Goal: Task Accomplishment & Management: Manage account settings

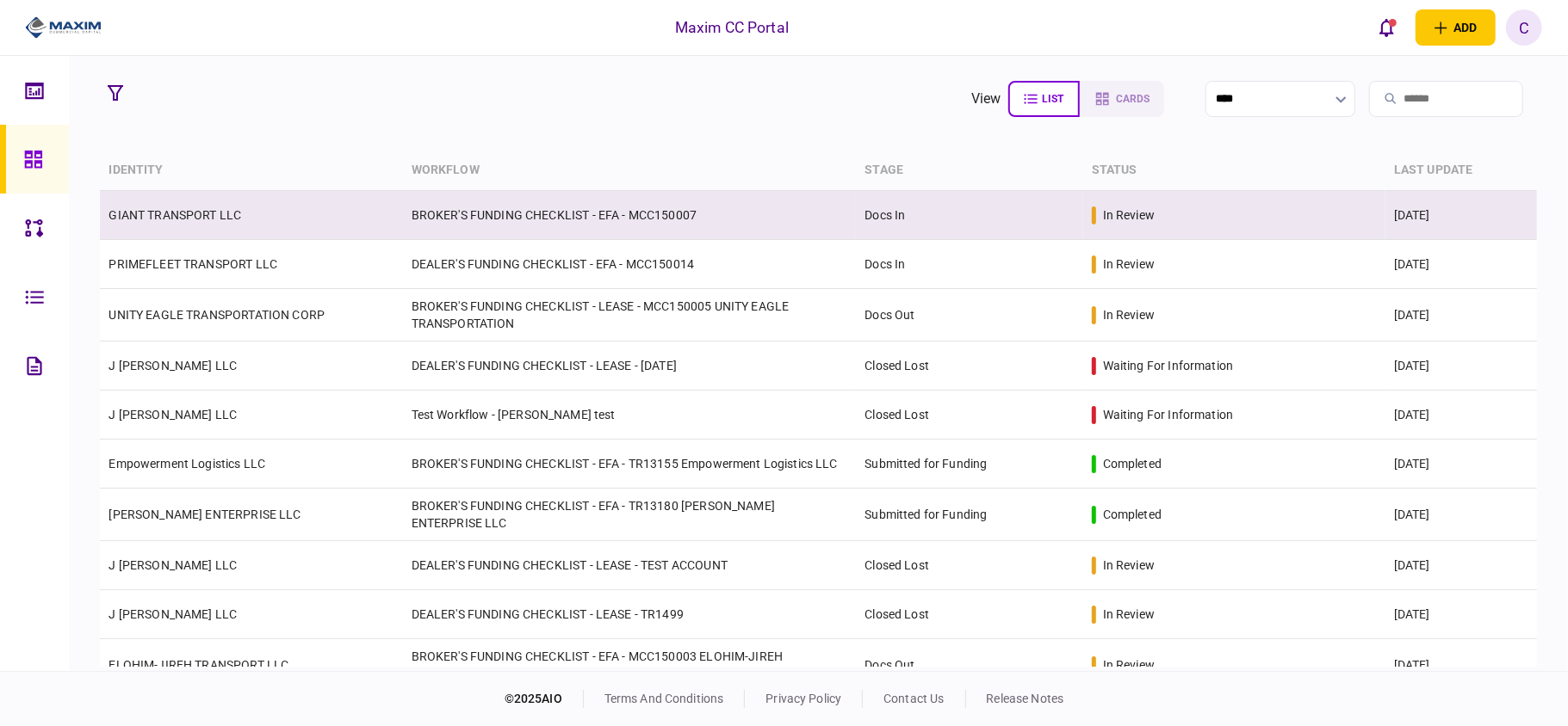
click at [207, 217] on link "GIANT TRANSPORT LLC" at bounding box center [175, 216] width 133 height 14
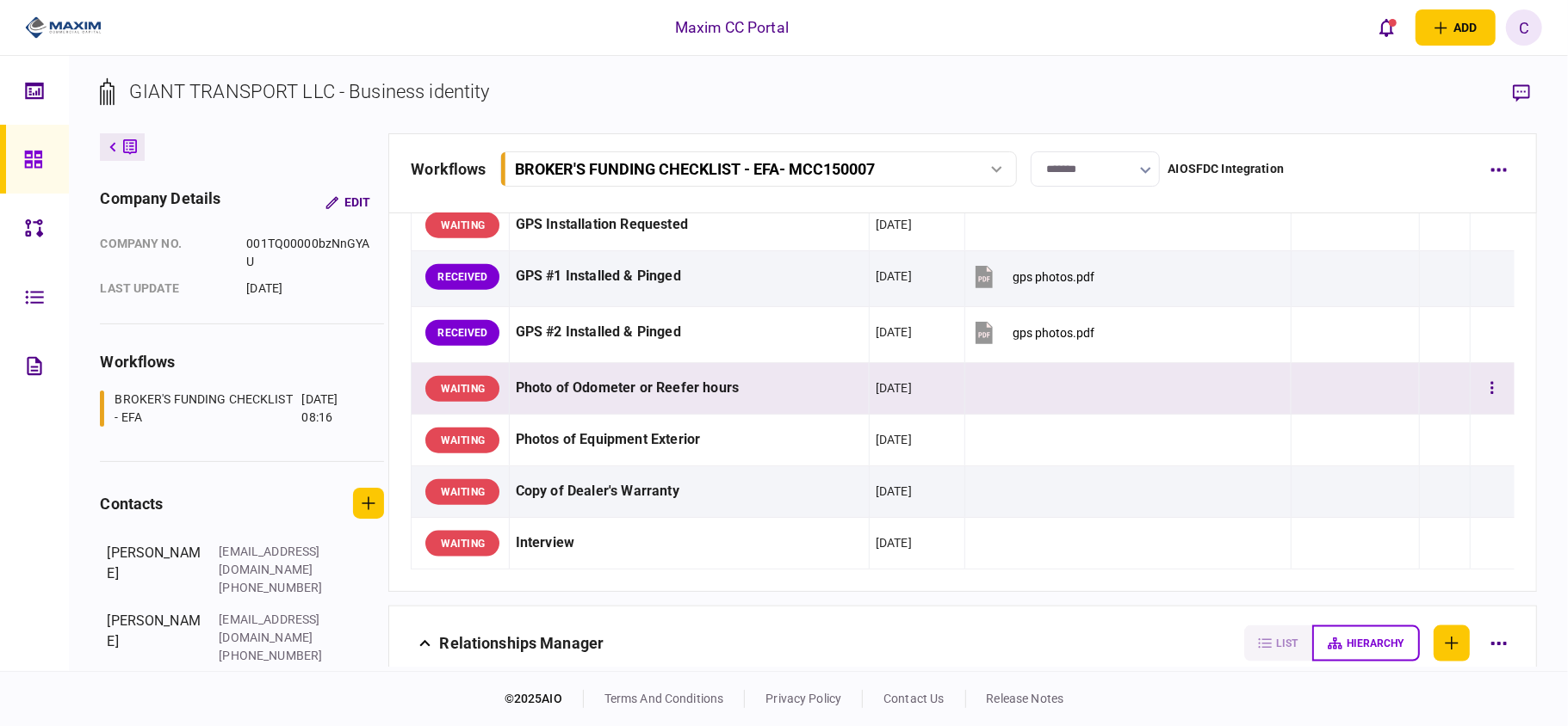
scroll to position [1377, 0]
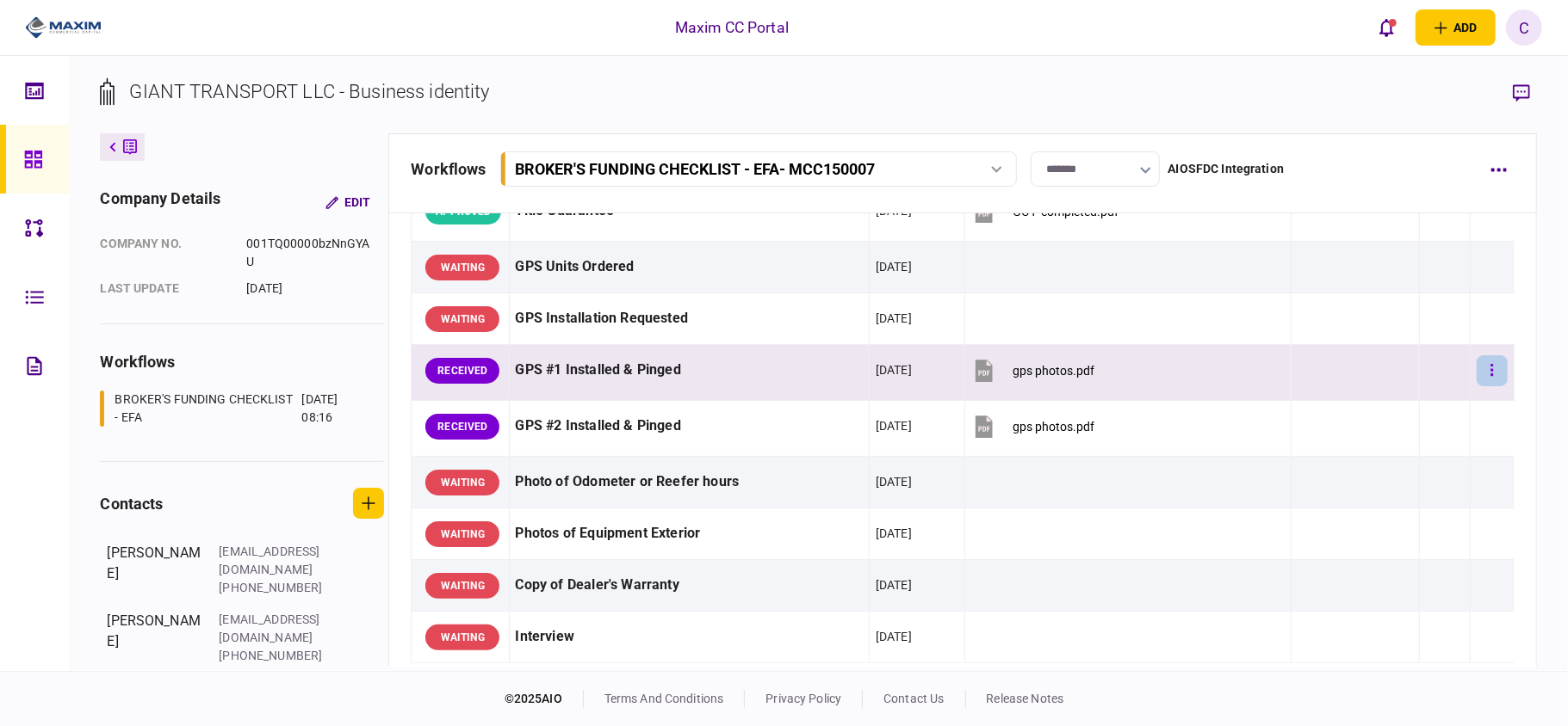
click at [1490, 376] on icon "button" at bounding box center [1491, 370] width 3 height 12
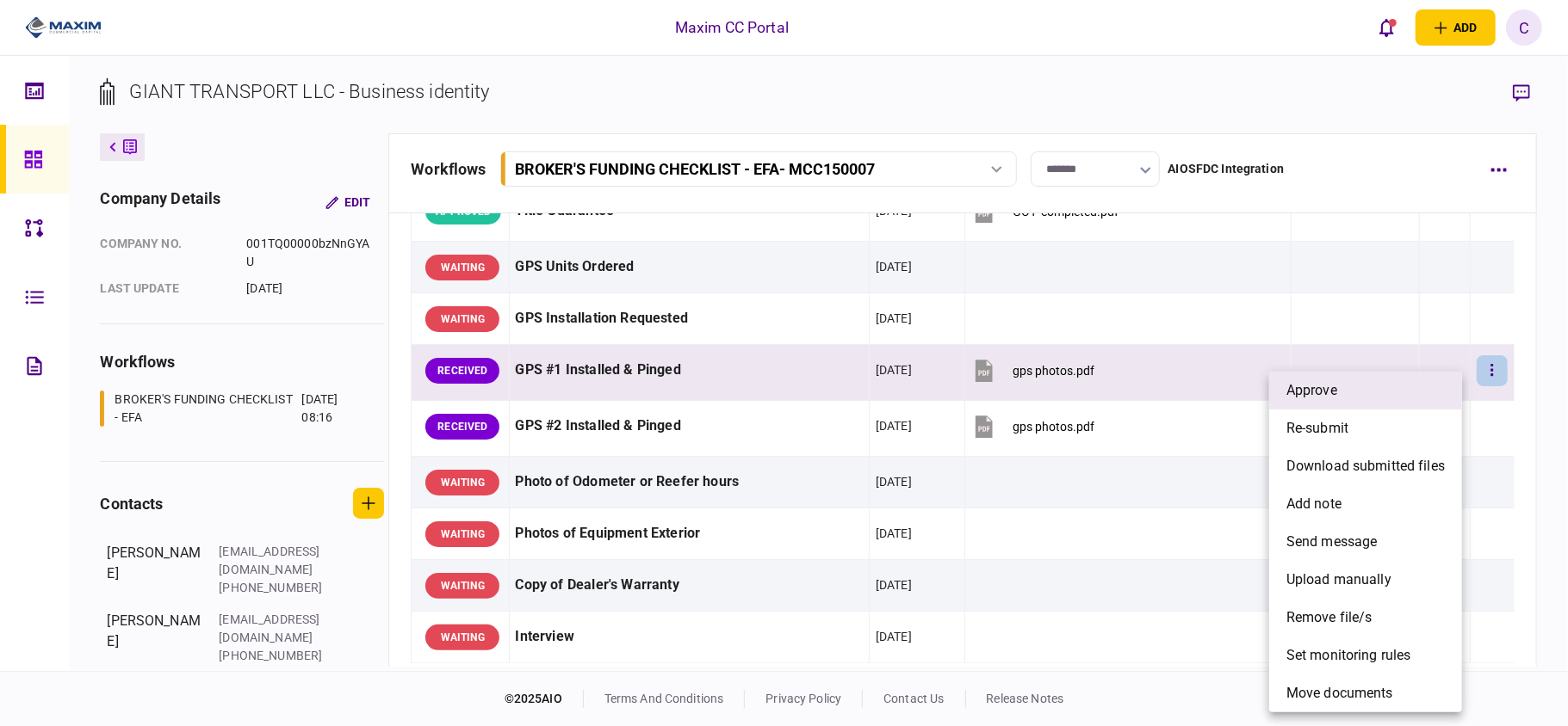
click at [1381, 396] on li "approve" at bounding box center [1365, 391] width 193 height 38
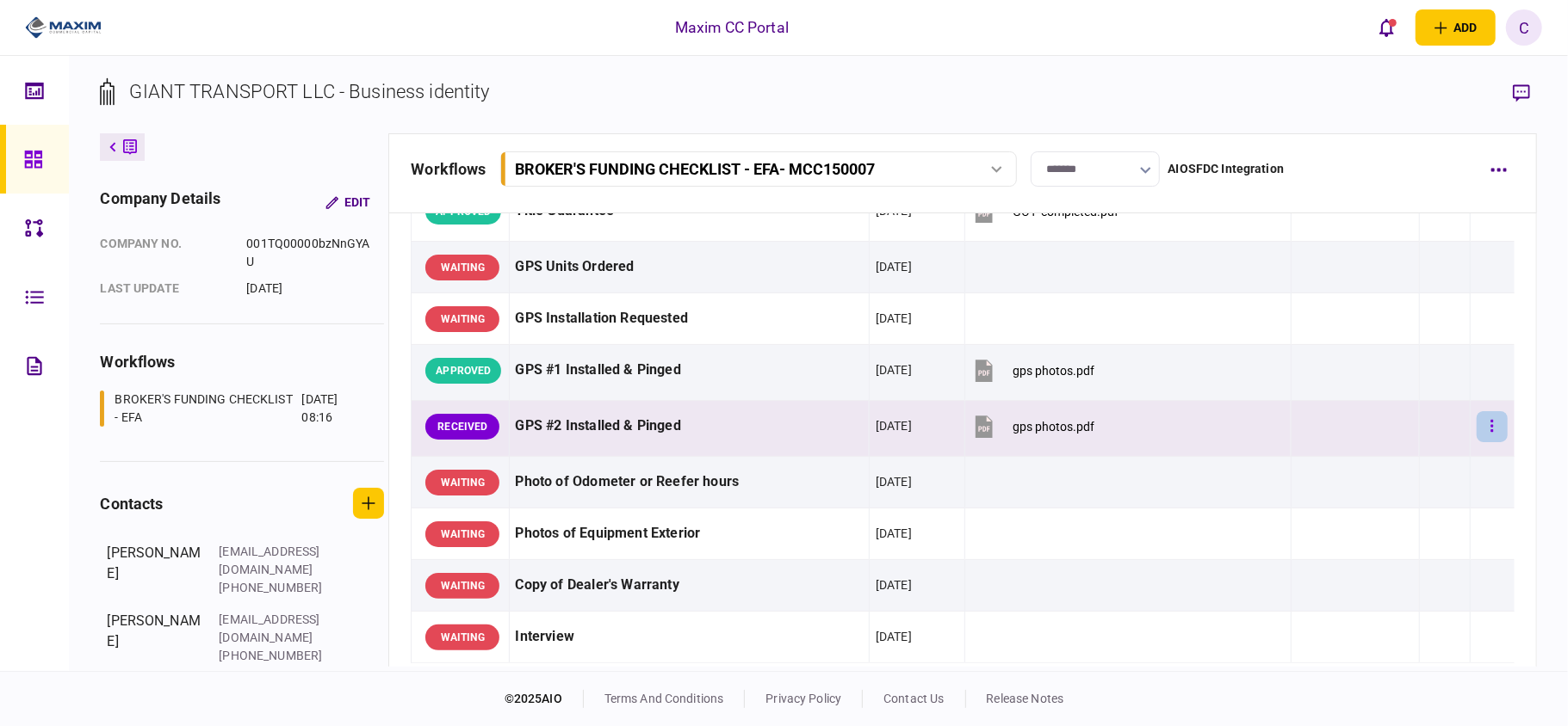
click at [1477, 442] on button "button" at bounding box center [1492, 427] width 31 height 31
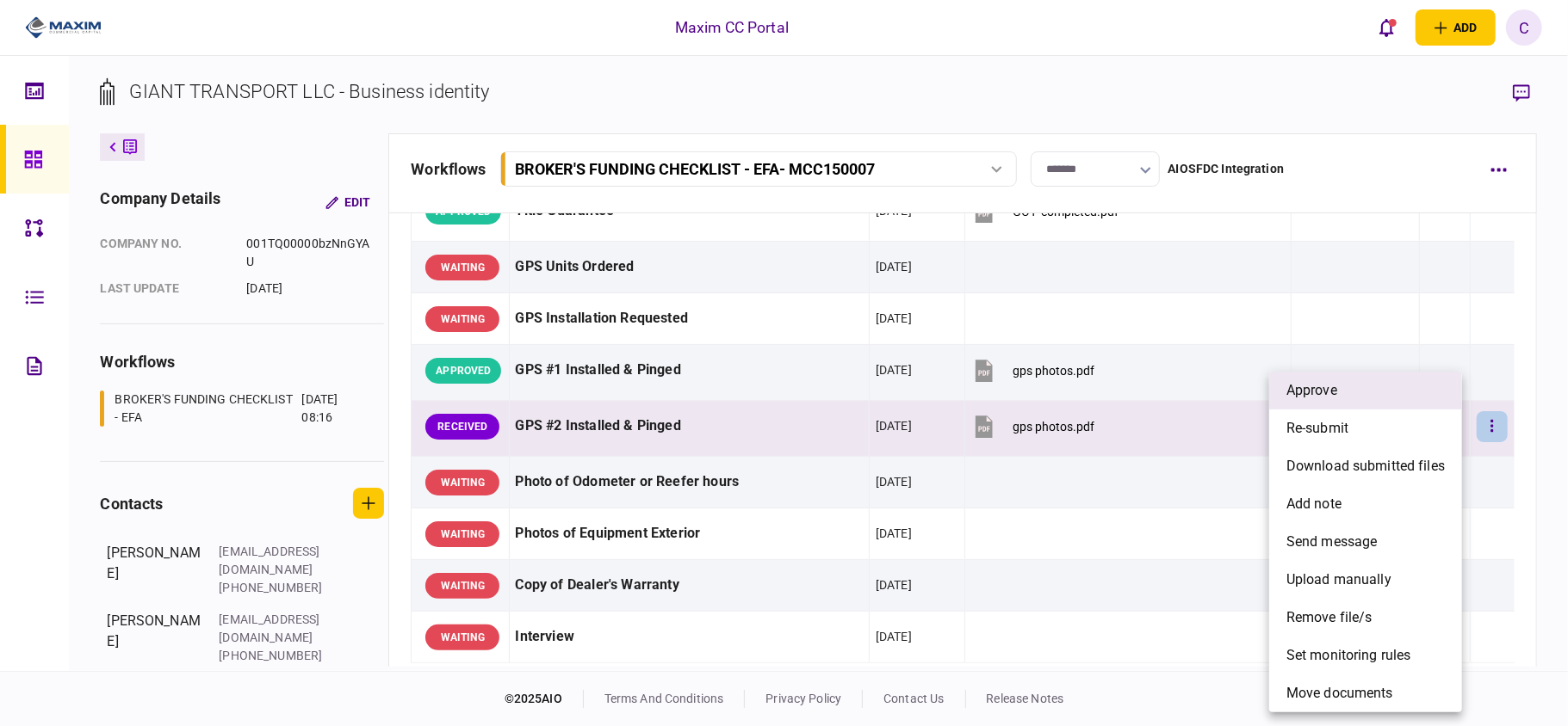
click at [1298, 387] on span "approve" at bounding box center [1311, 391] width 51 height 21
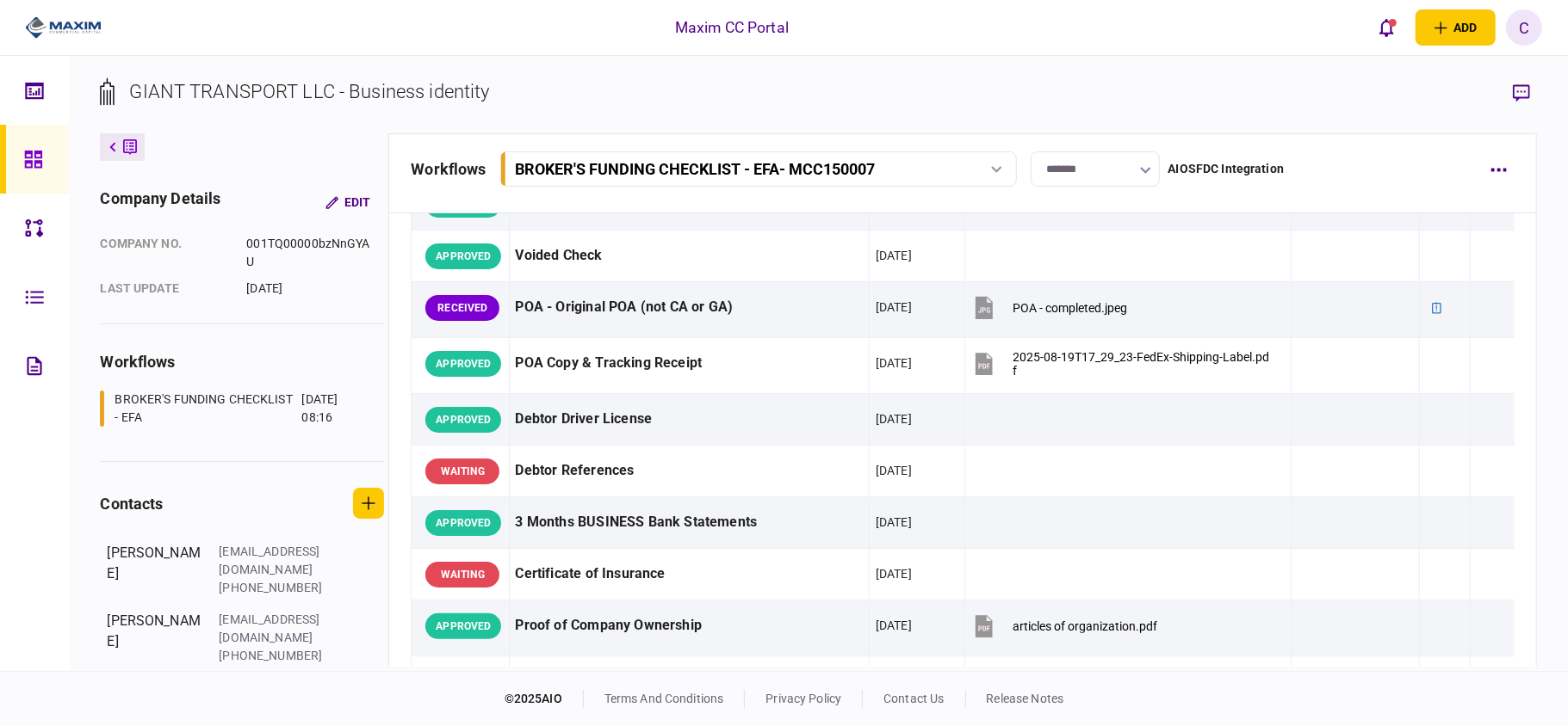
scroll to position [0, 0]
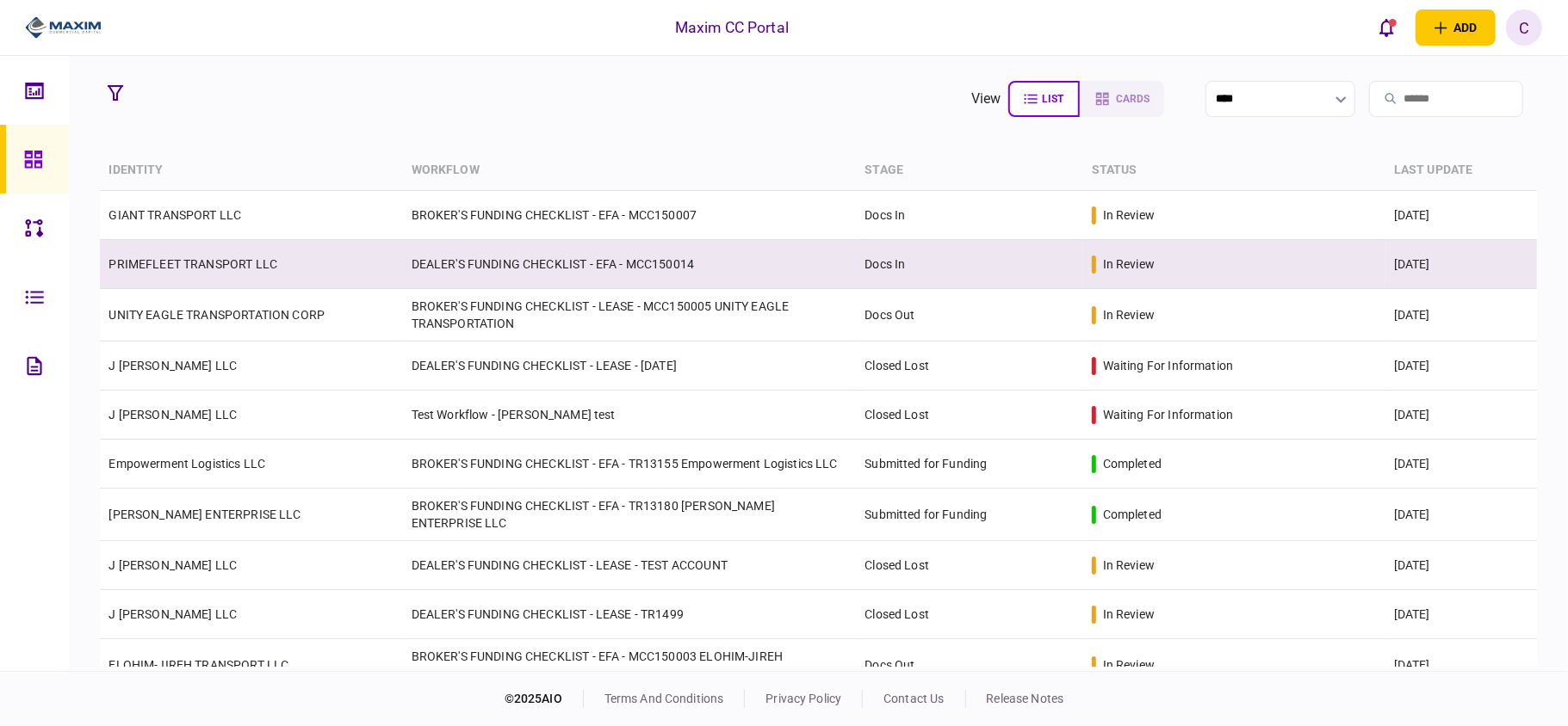
click at [169, 270] on link "PRIMEFLEET TRANSPORT LLC" at bounding box center [193, 264] width 169 height 14
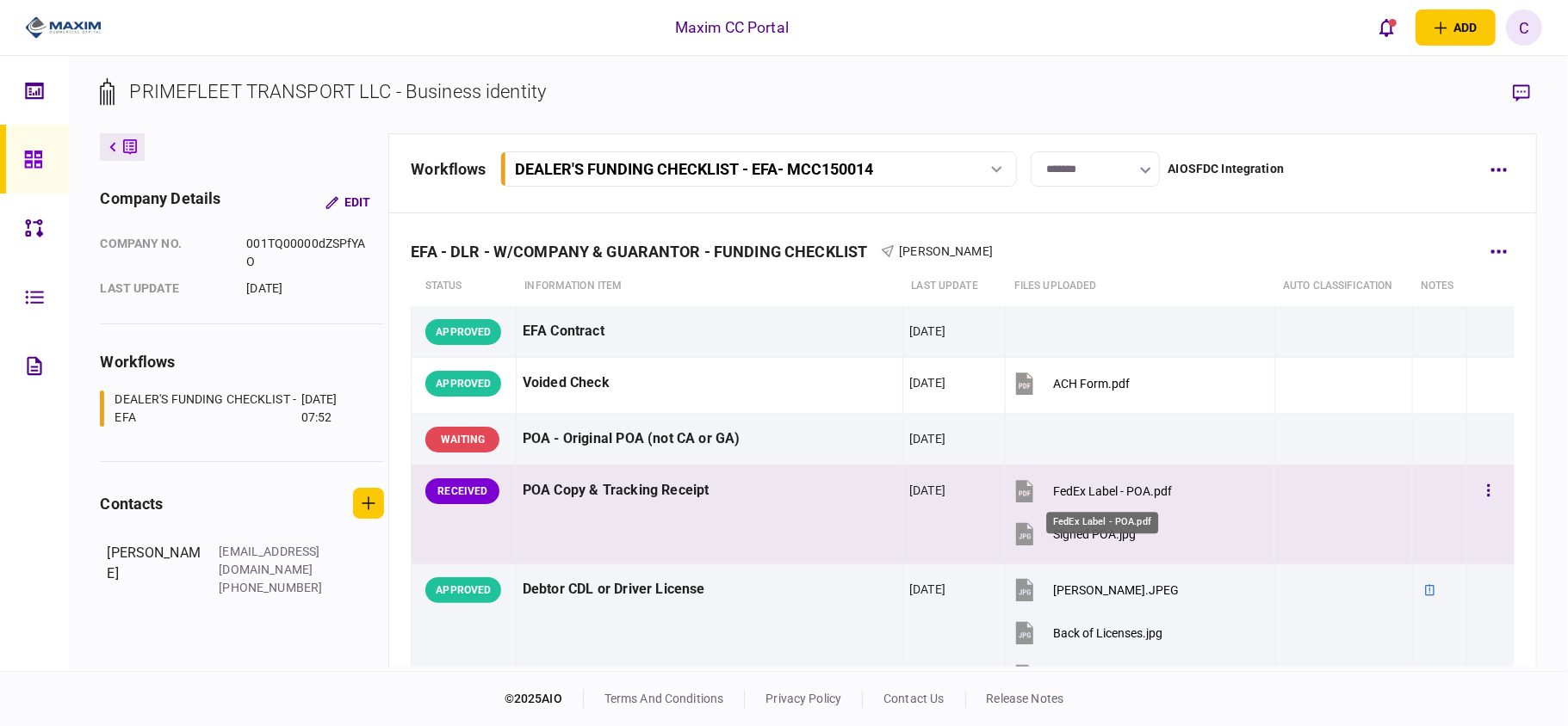
click at [1065, 492] on div "FedEx Label - POA.pdf" at bounding box center [1113, 491] width 119 height 14
click at [1093, 537] on div "Signed POA.jpg" at bounding box center [1094, 535] width 83 height 14
click at [1078, 535] on div "Signed POA.jpg" at bounding box center [1094, 535] width 83 height 14
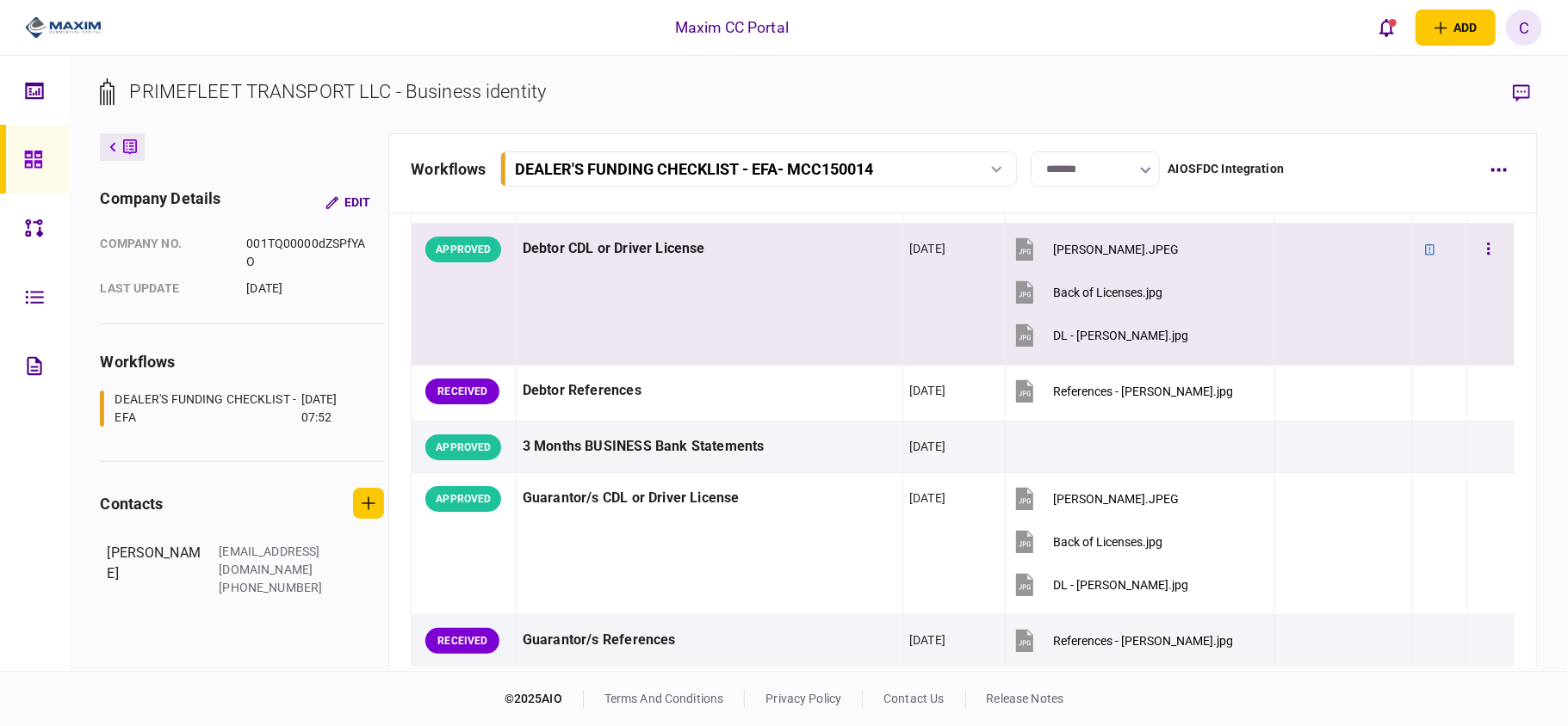
scroll to position [344, 0]
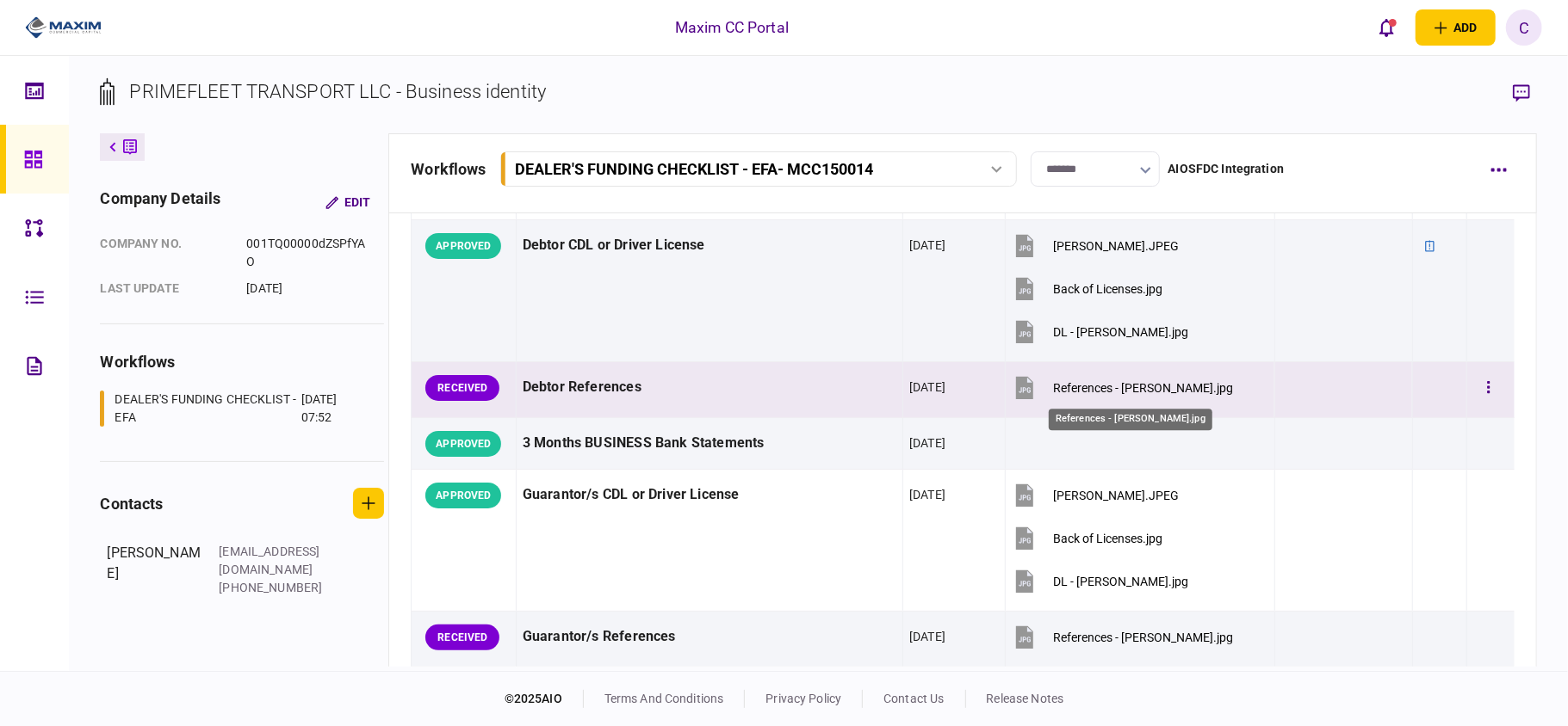
click at [1086, 382] on div "References - Anderson.jpg" at bounding box center [1143, 388] width 180 height 14
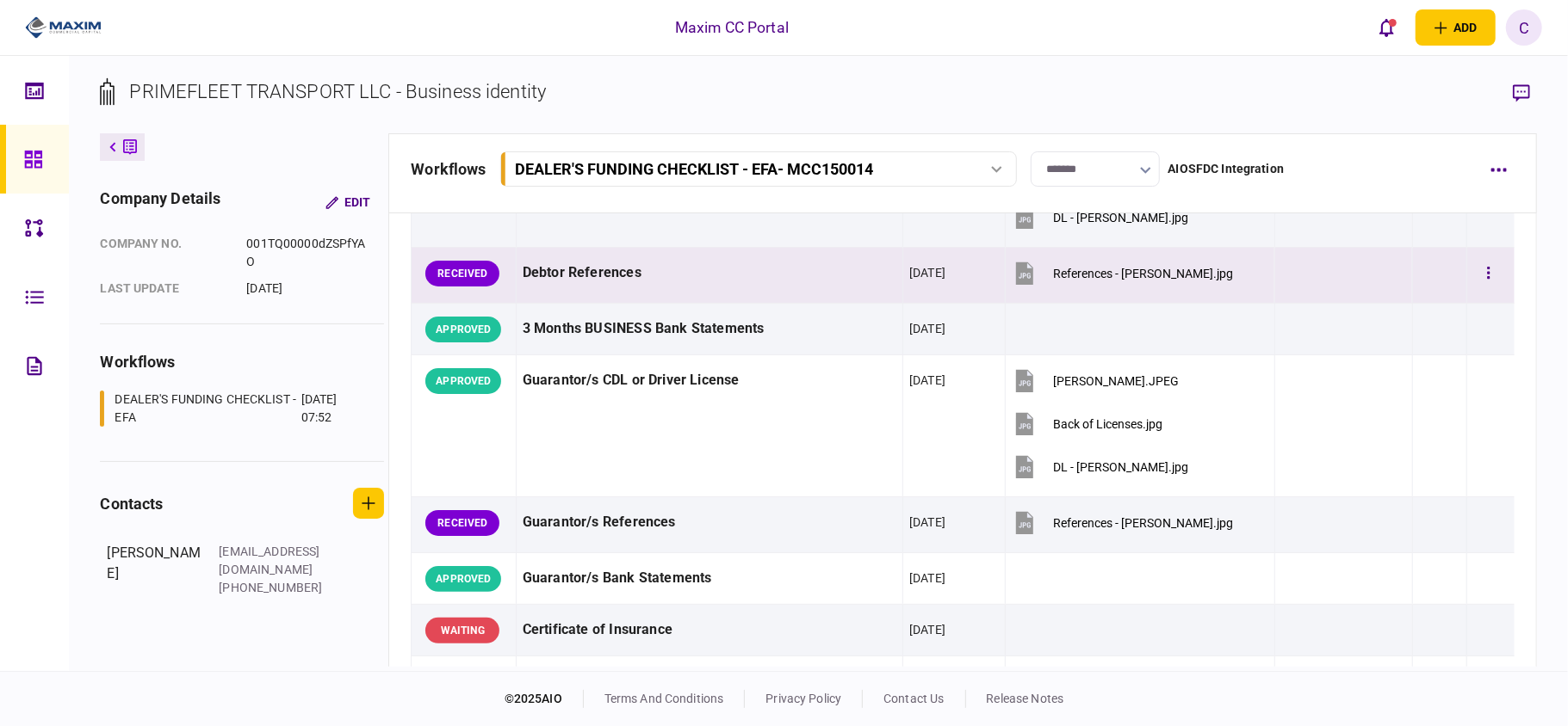
scroll to position [573, 0]
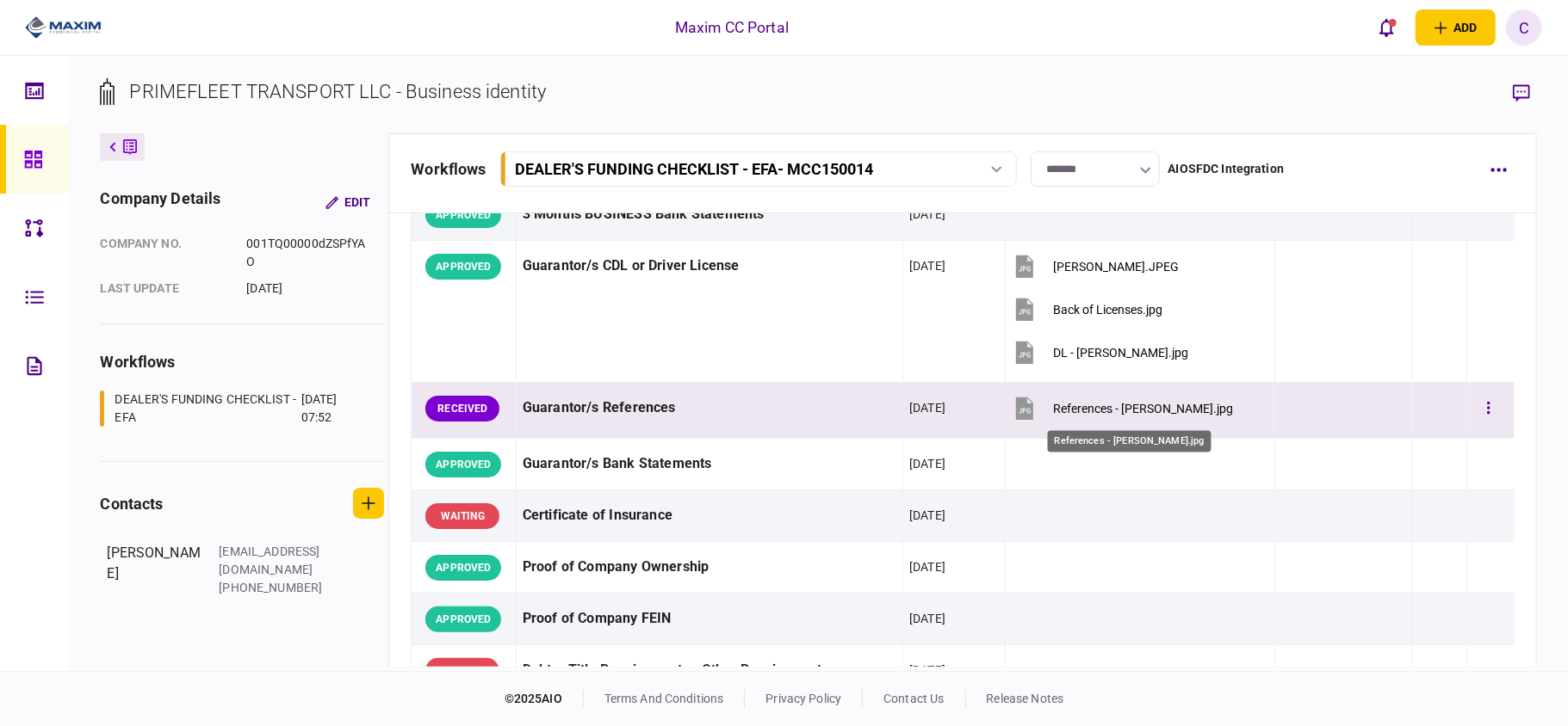
click at [1120, 413] on div "References - Anthony.jpg" at bounding box center [1143, 409] width 180 height 14
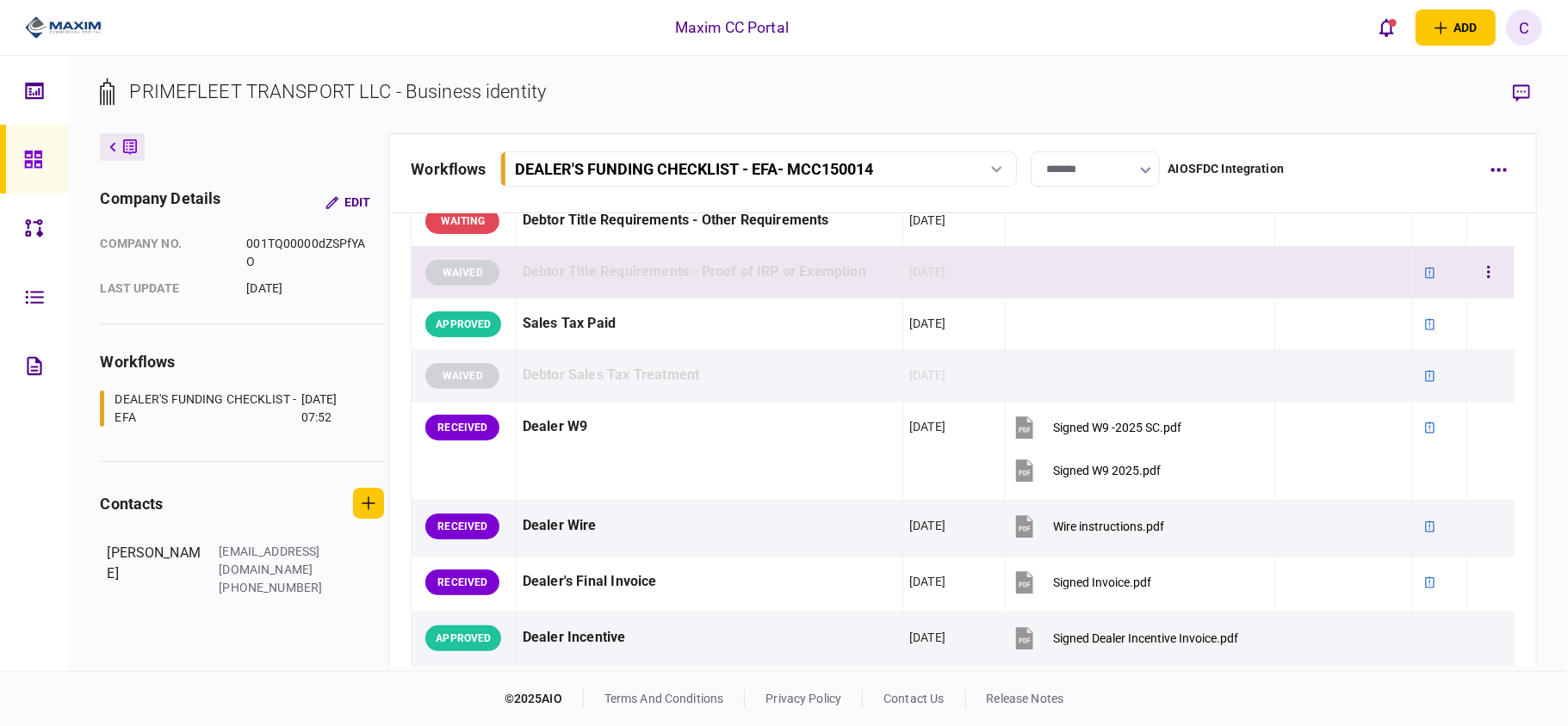
scroll to position [1033, 0]
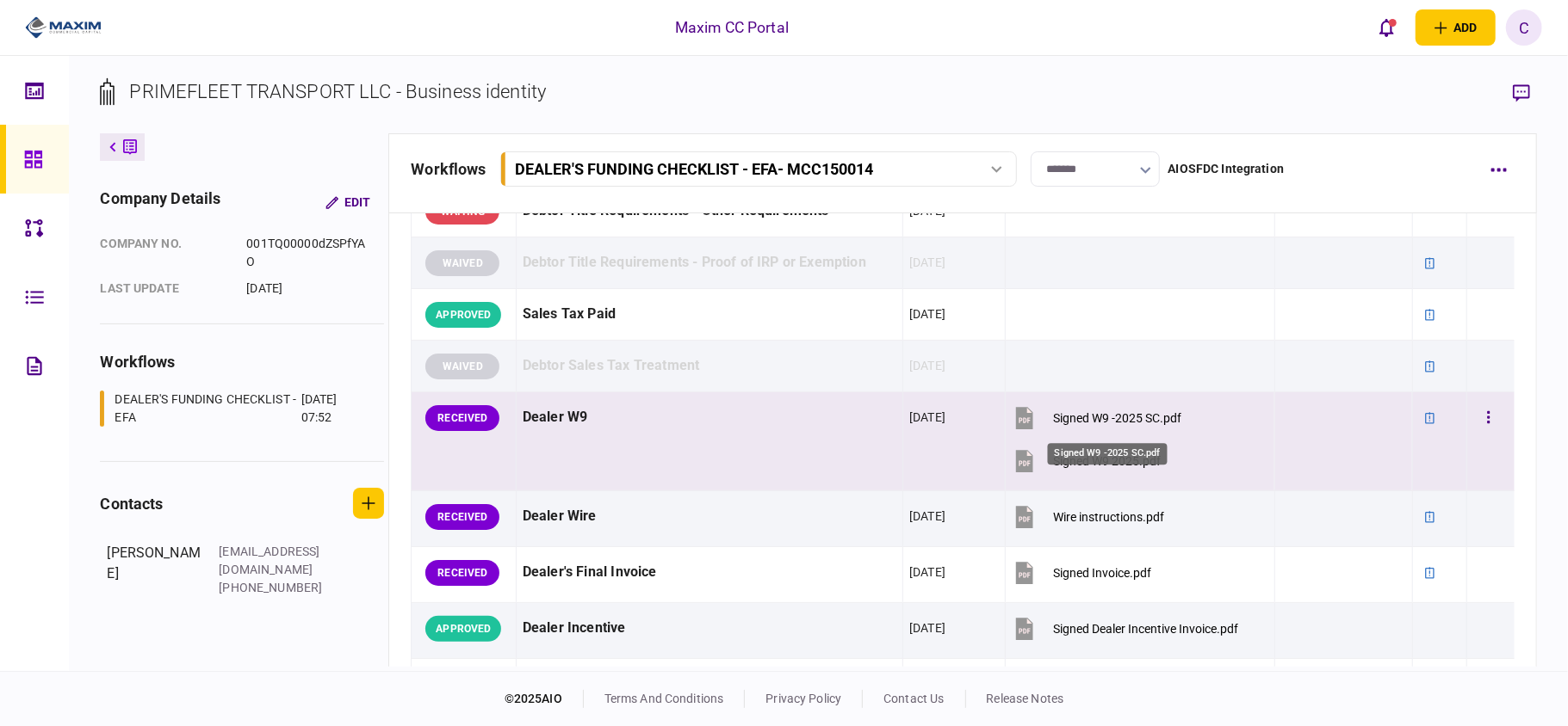
click at [1099, 424] on div "Signed W9 -2025 SC.pdf" at bounding box center [1117, 418] width 129 height 14
click at [1076, 461] on div "Signed W9 2025.pdf" at bounding box center [1107, 461] width 108 height 14
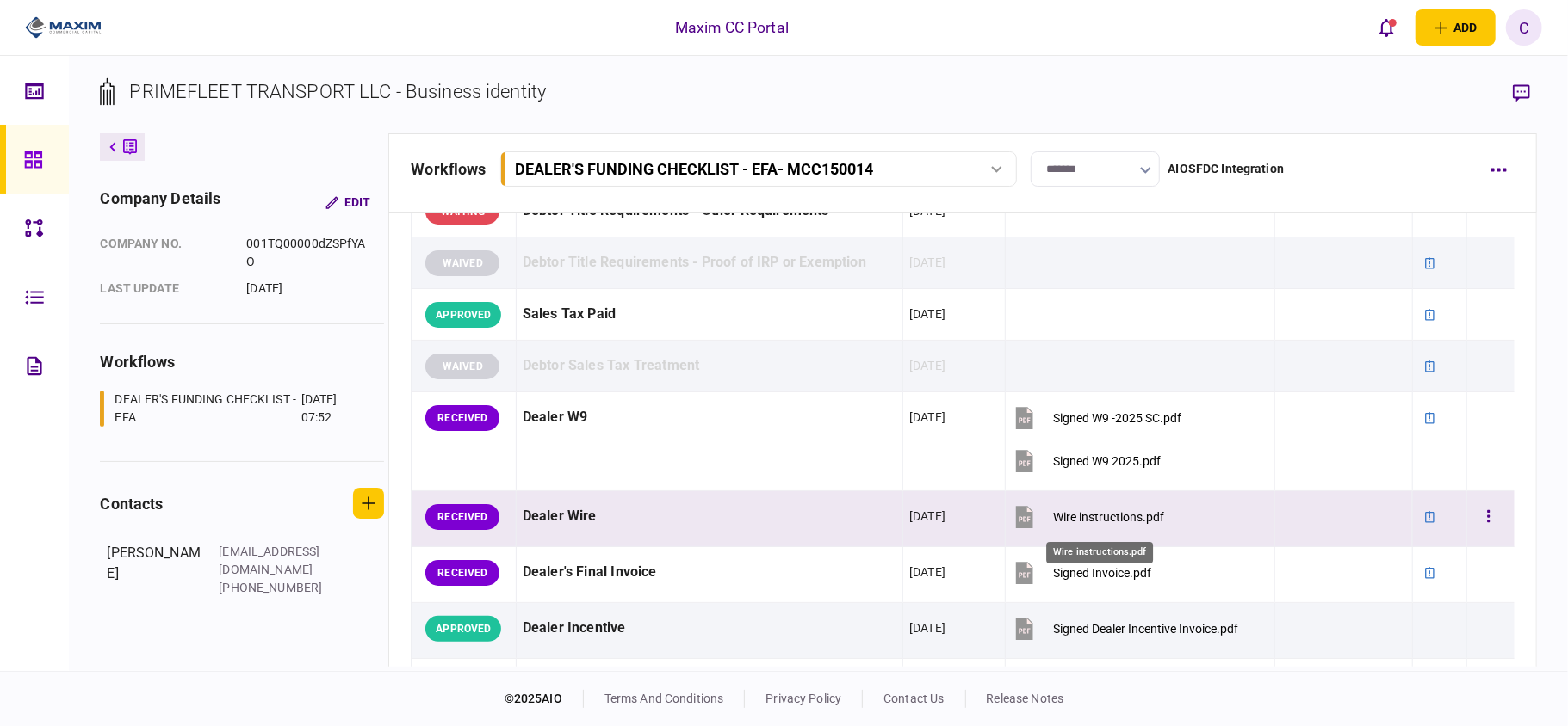
click at [1092, 523] on div "Wire instructions.pdf" at bounding box center [1108, 517] width 111 height 14
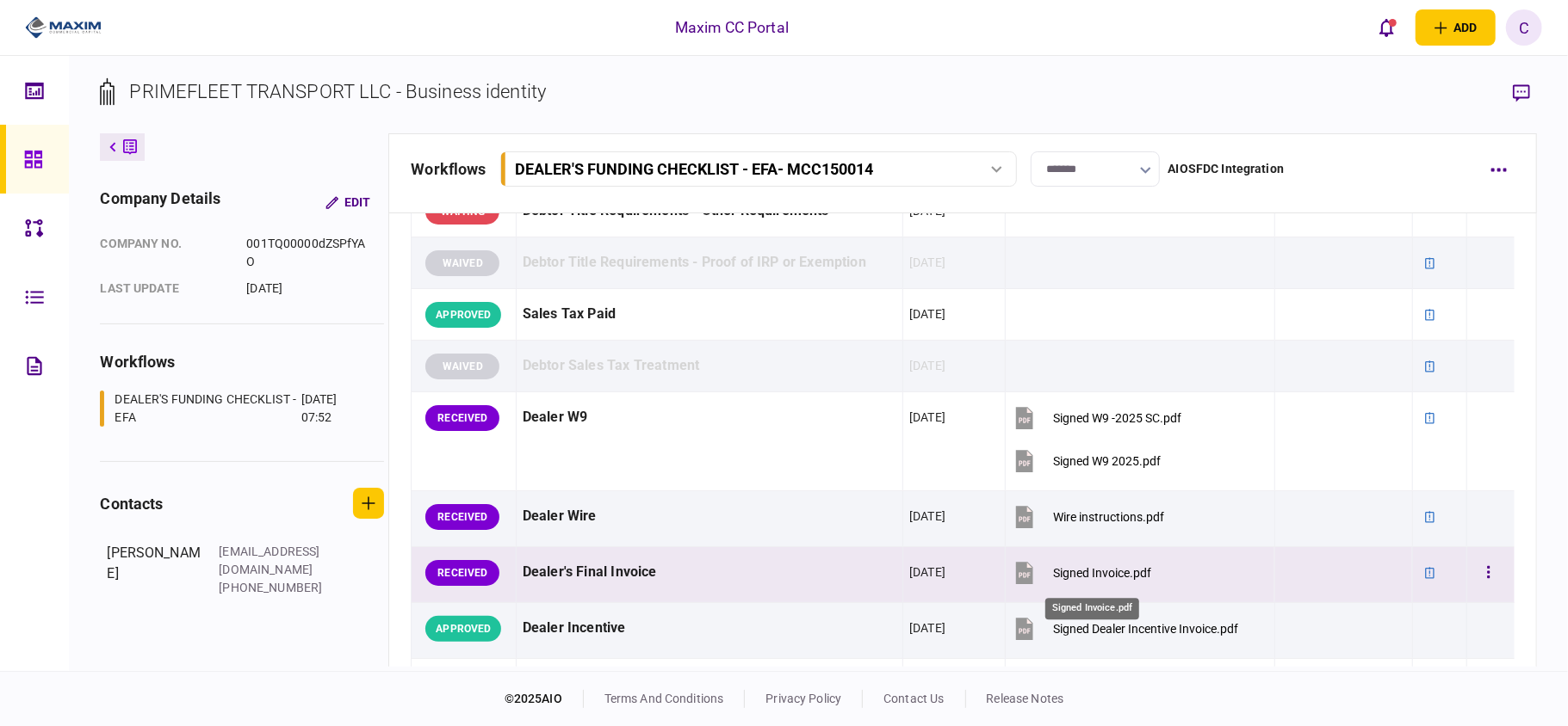
click at [1071, 577] on div "Signed Invoice.pdf" at bounding box center [1102, 573] width 98 height 14
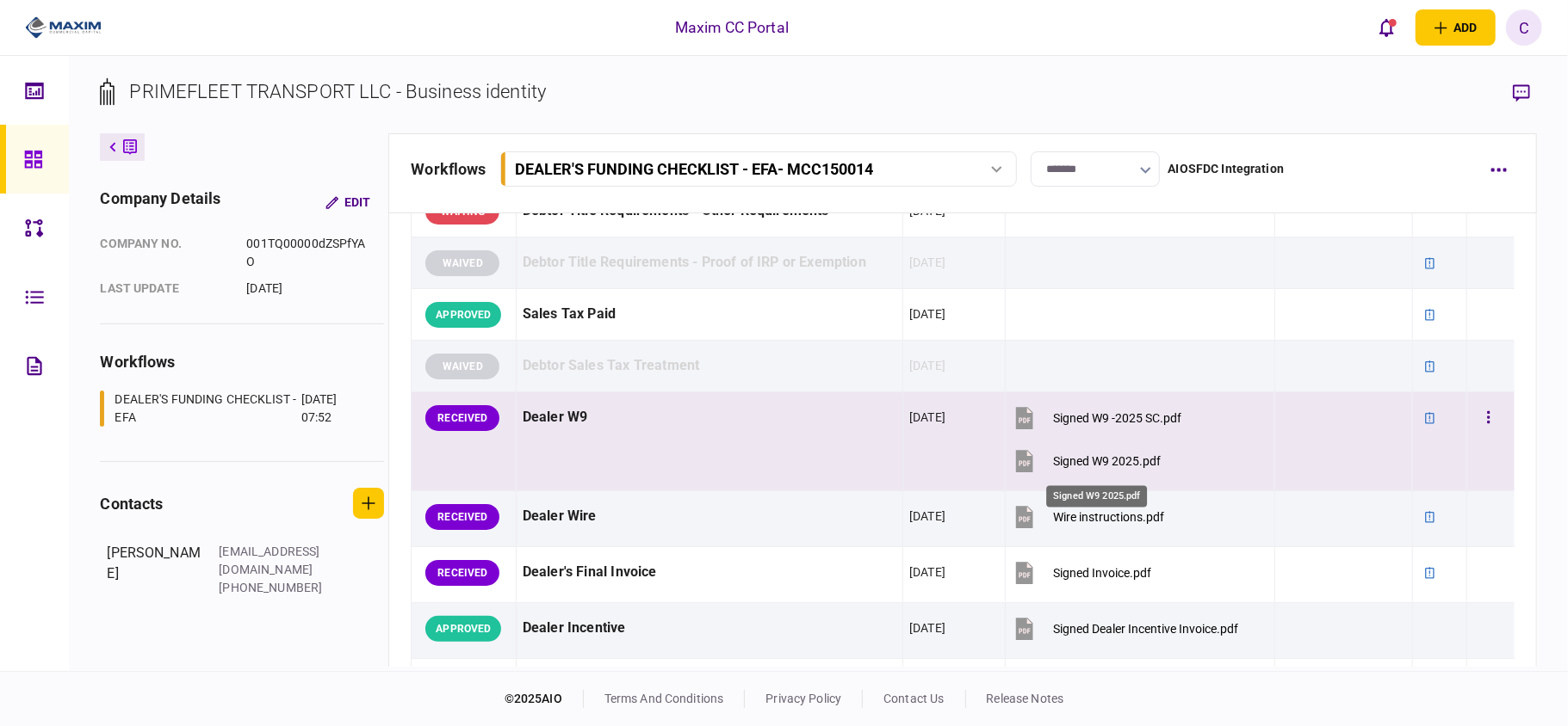
click at [1076, 466] on div "Signed W9 2025.pdf" at bounding box center [1107, 461] width 108 height 14
click at [452, 424] on div "RECEIVED" at bounding box center [462, 418] width 74 height 26
click at [1474, 413] on button "button" at bounding box center [1489, 418] width 31 height 31
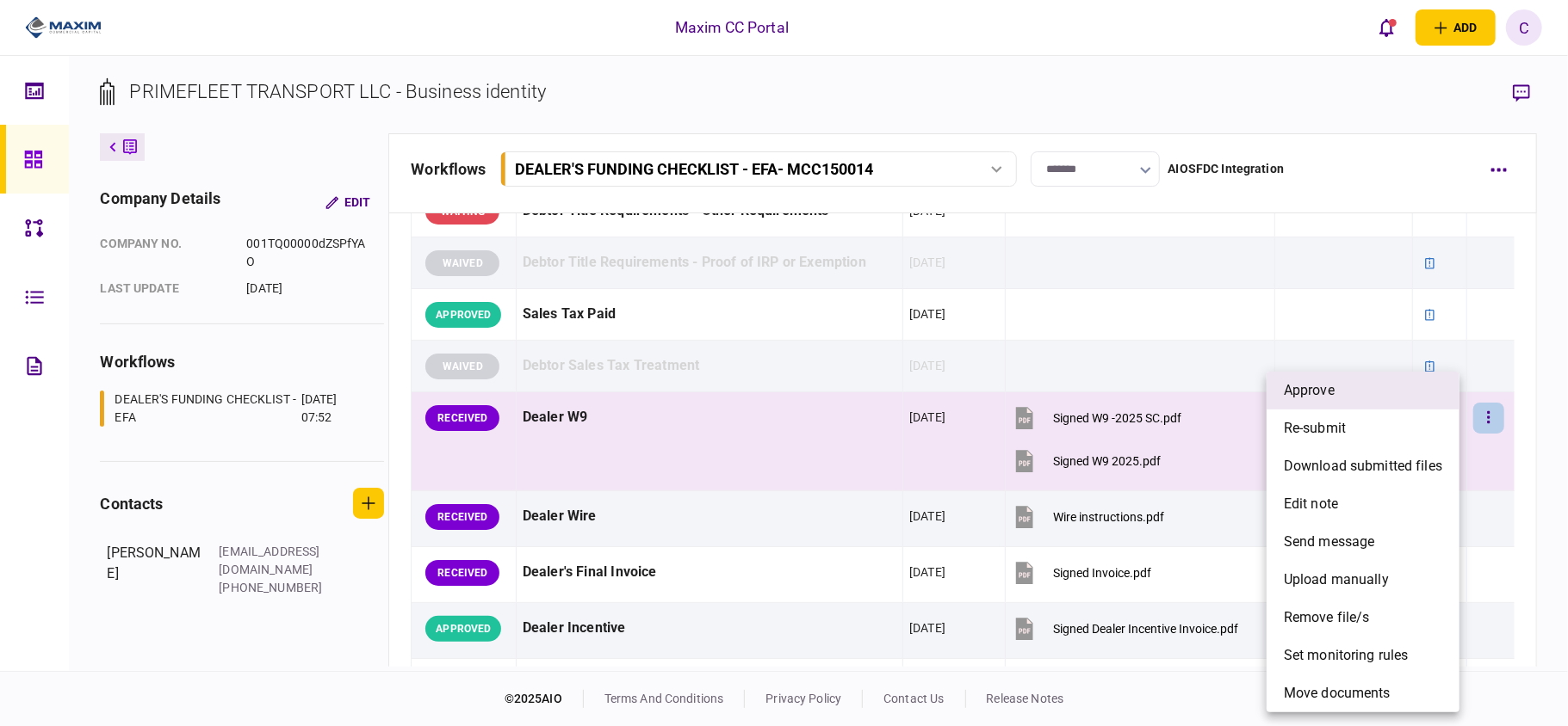
click at [1329, 372] on li "approve" at bounding box center [1363, 391] width 193 height 38
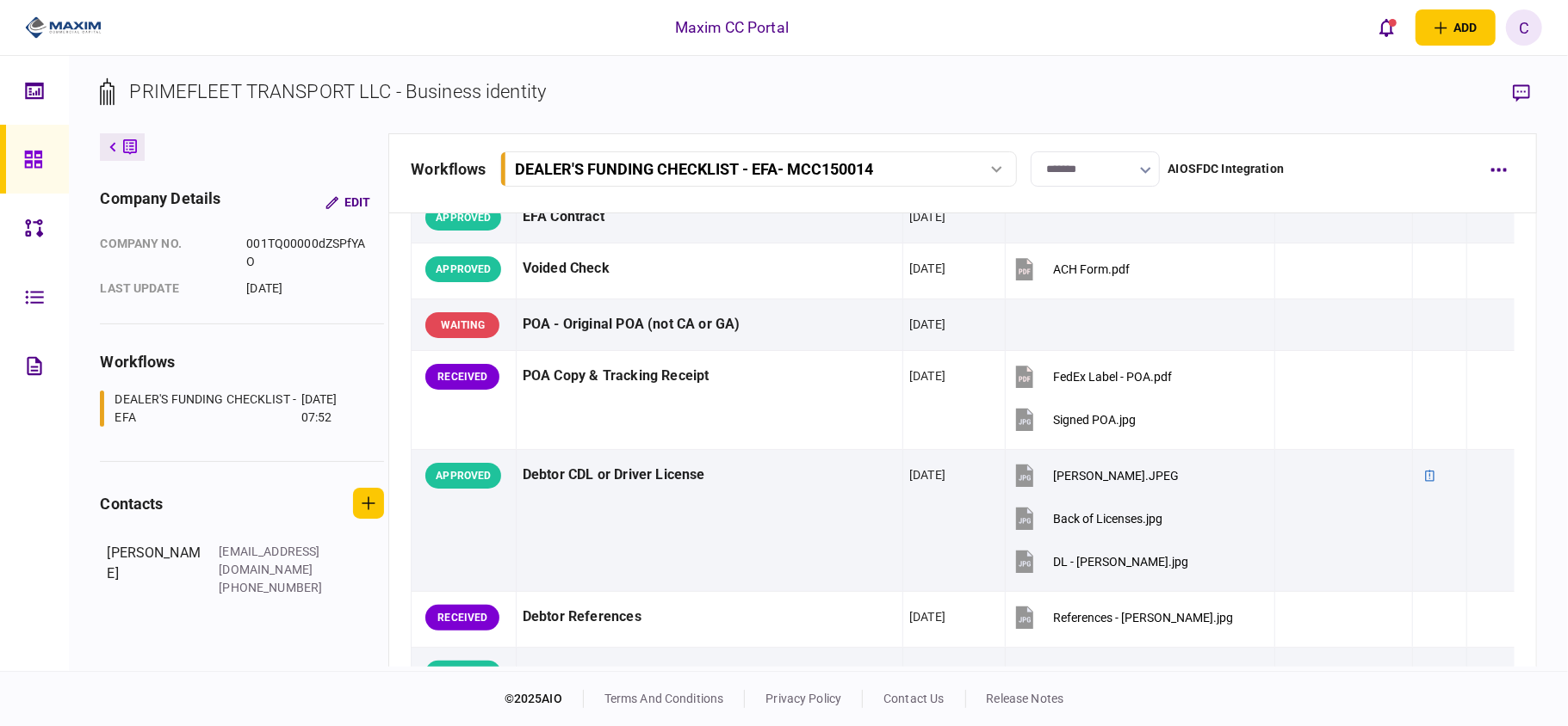
scroll to position [0, 0]
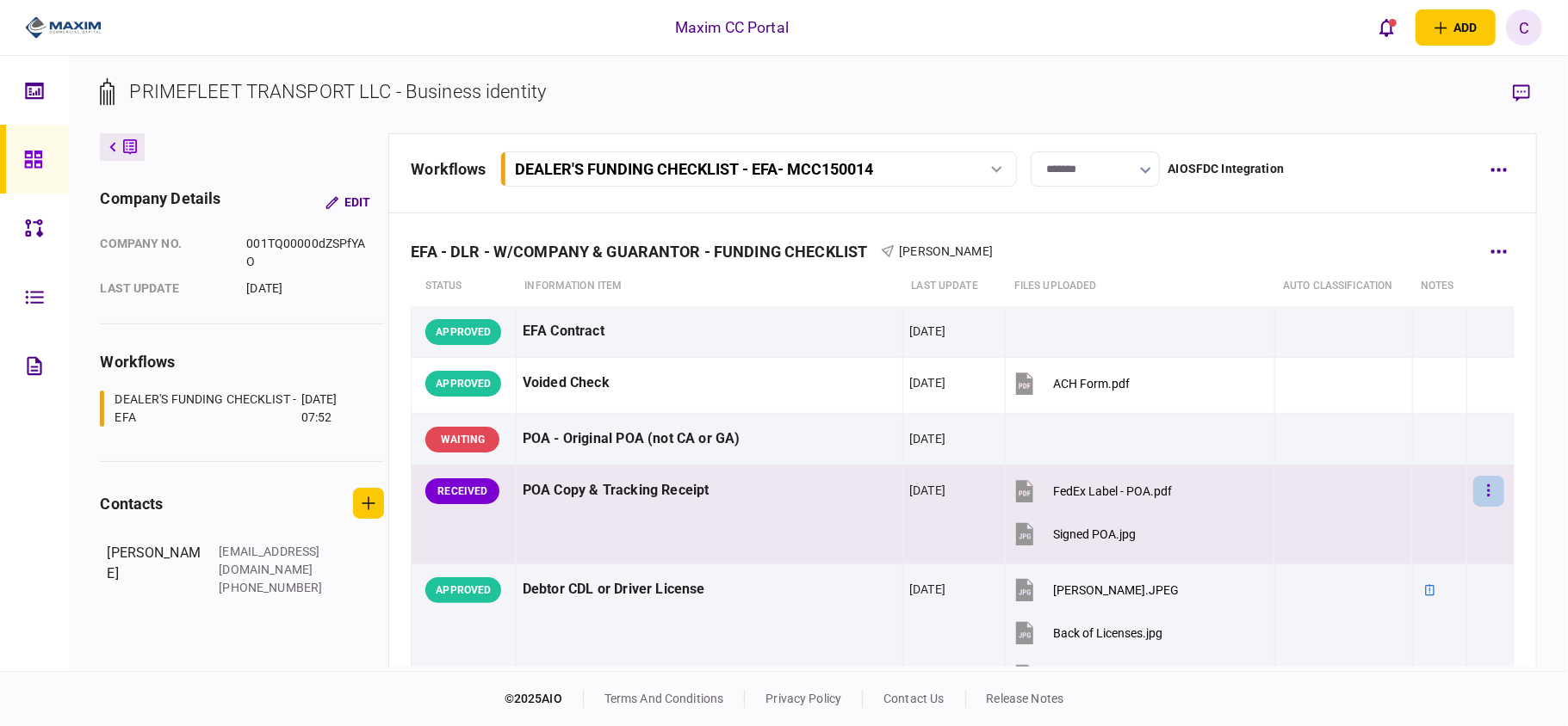
click at [1473, 494] on button "button" at bounding box center [1489, 491] width 31 height 31
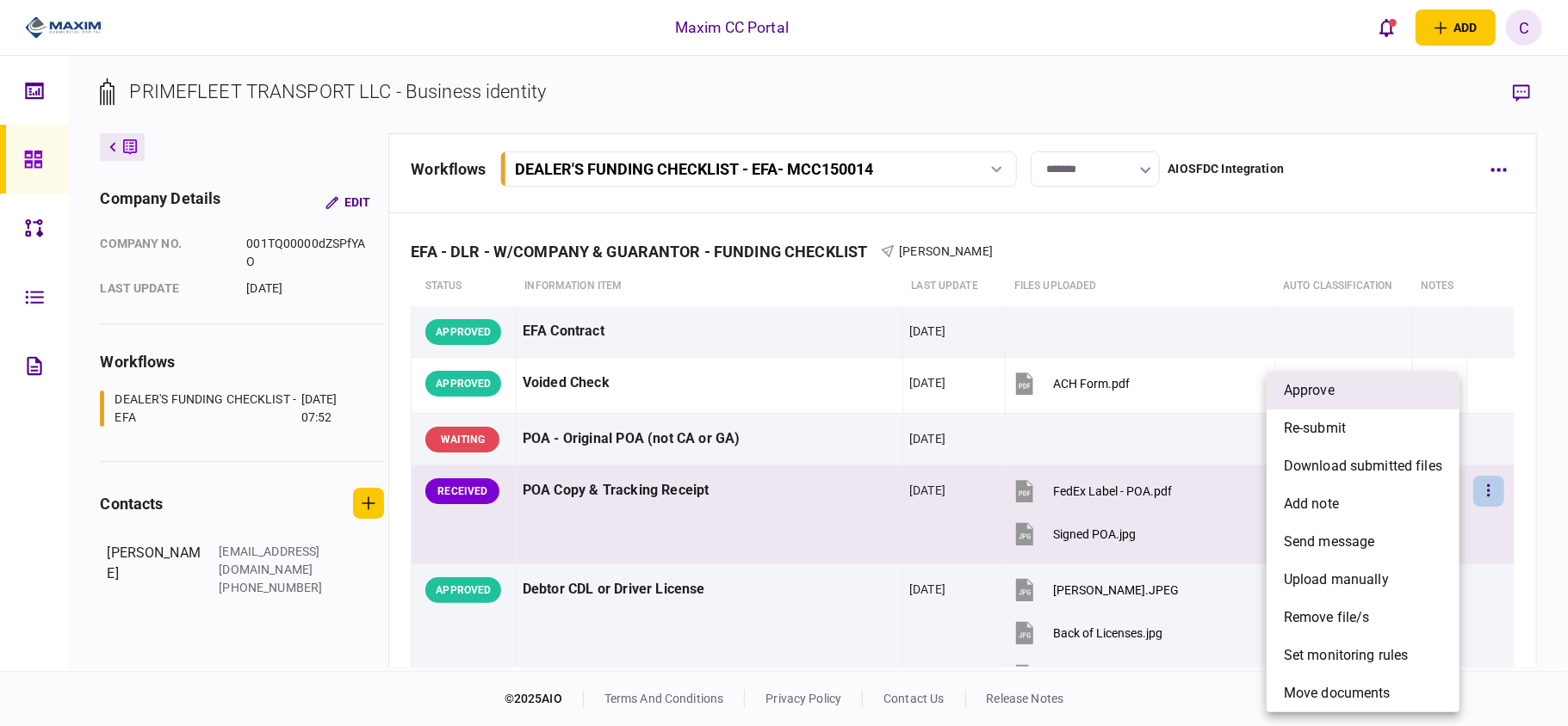
click at [1331, 396] on span "approve" at bounding box center [1308, 391] width 51 height 21
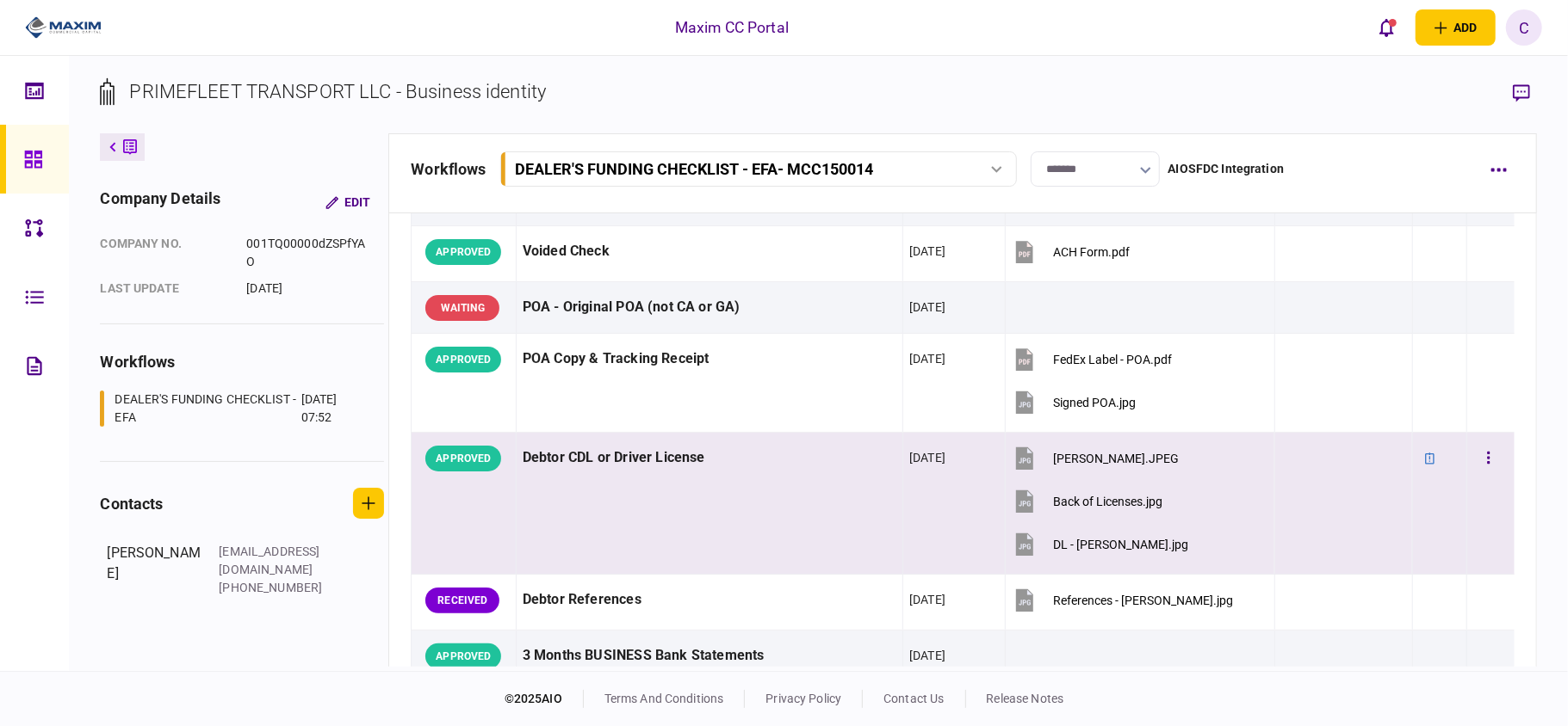
scroll to position [228, 0]
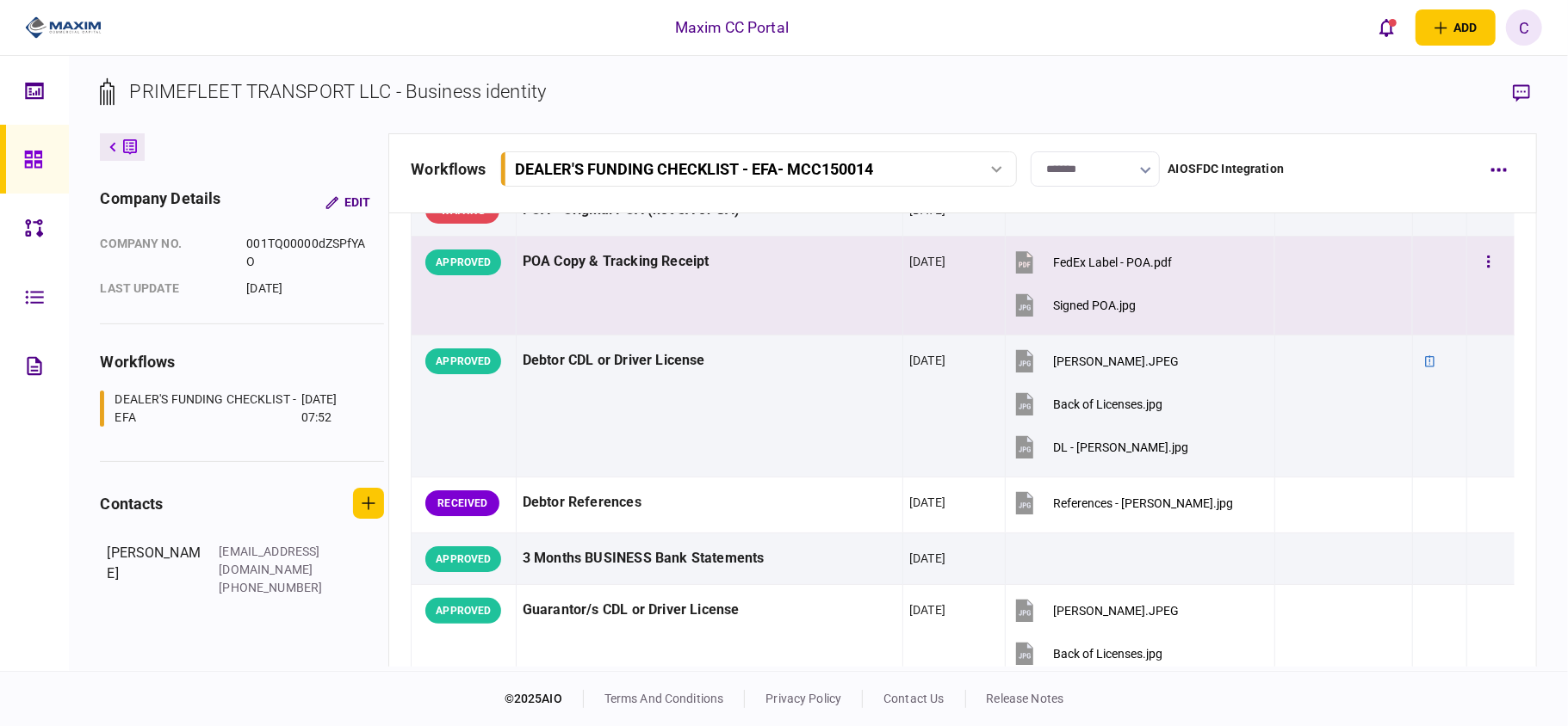
click at [1430, 279] on td at bounding box center [1439, 285] width 55 height 99
click at [1488, 262] on icon "button" at bounding box center [1489, 261] width 3 height 12
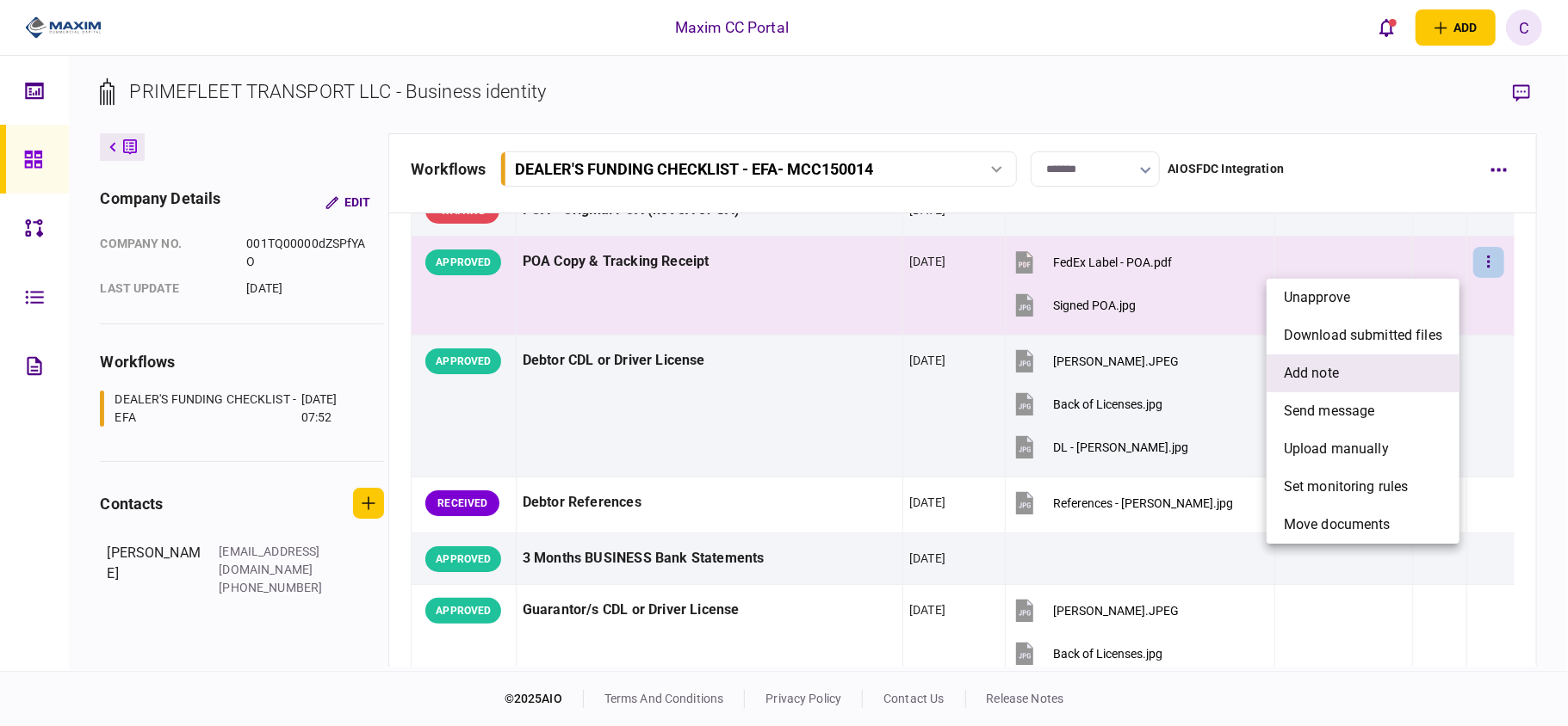
click at [1331, 370] on span "add note" at bounding box center [1311, 373] width 55 height 21
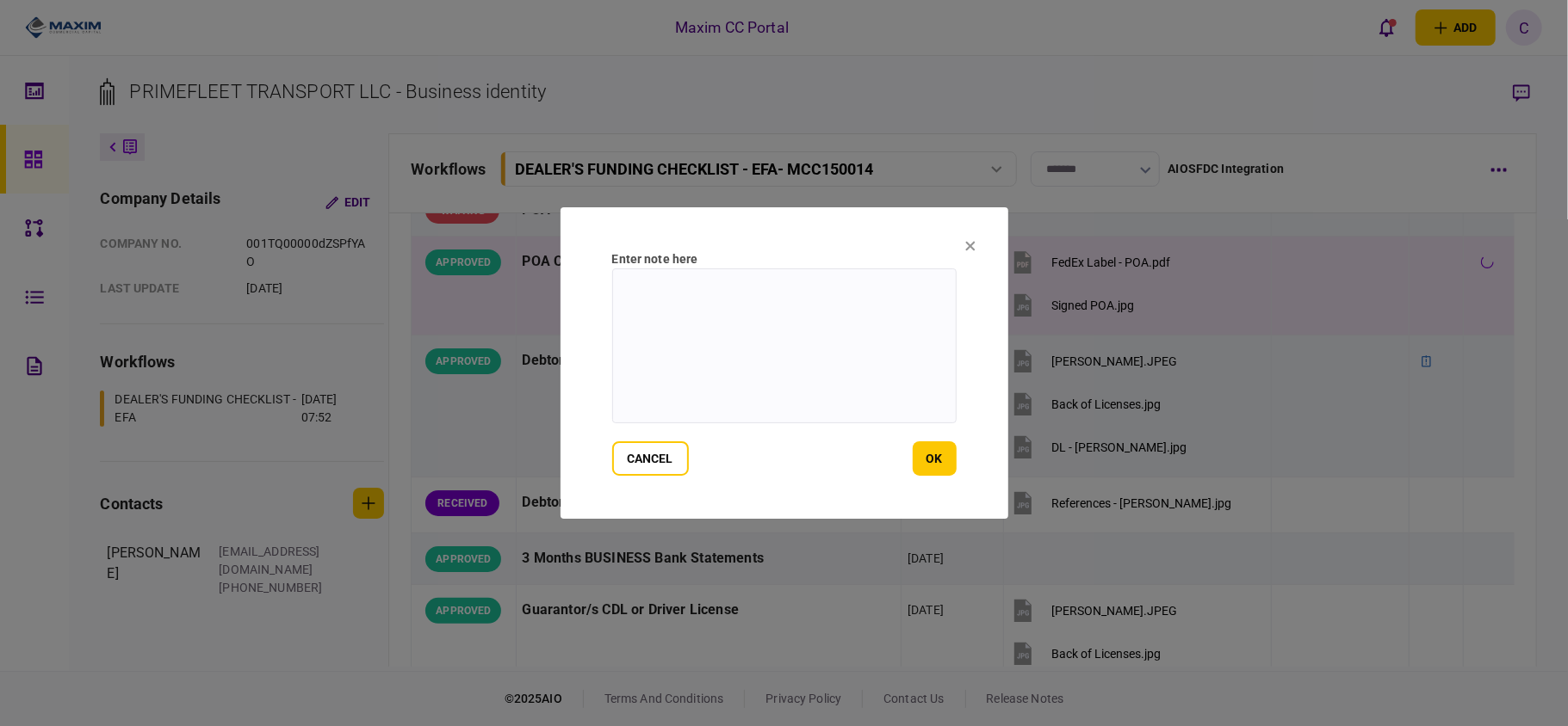
click at [851, 339] on textarea at bounding box center [784, 346] width 344 height 155
paste textarea "**********"
type textarea "**********"
click at [944, 463] on button "ok" at bounding box center [934, 459] width 44 height 34
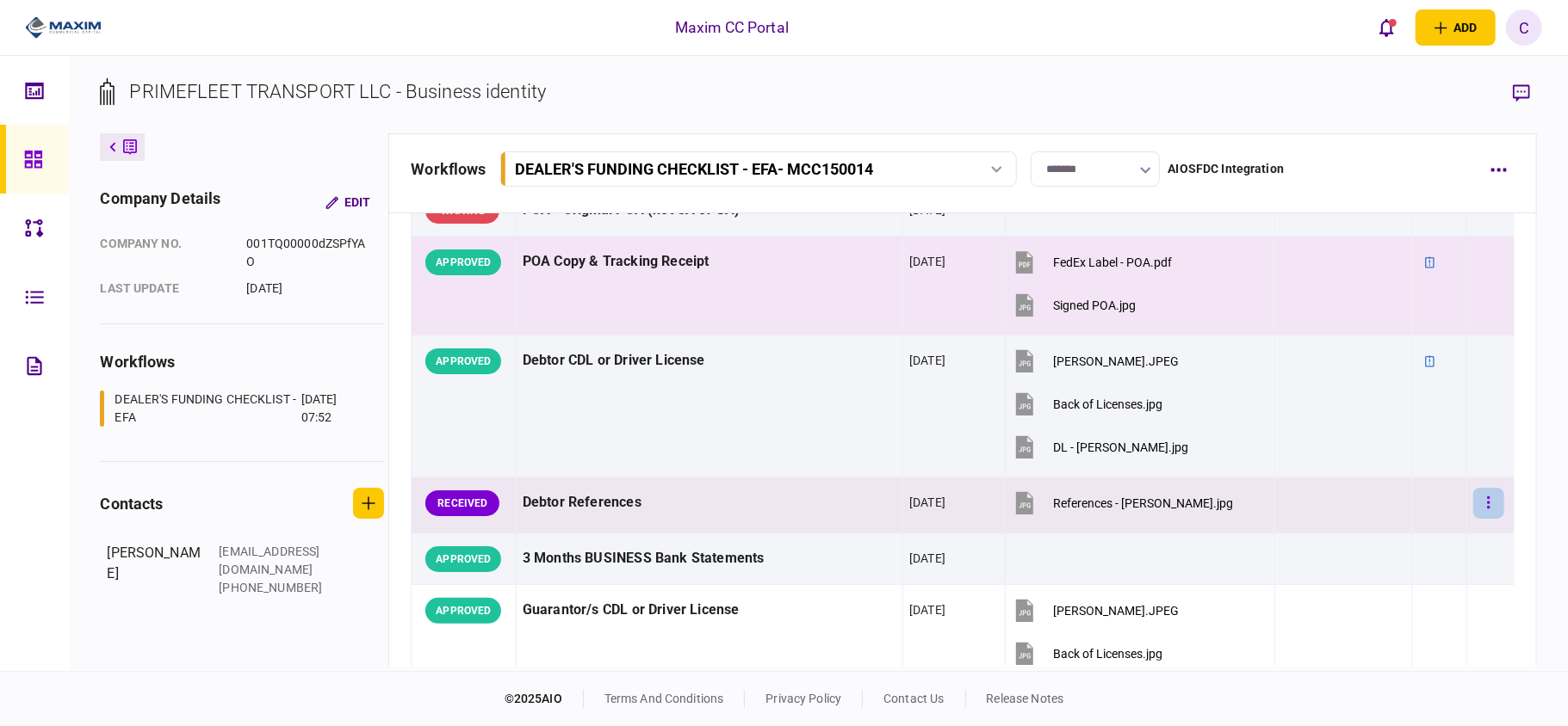
click at [1474, 513] on button "button" at bounding box center [1489, 504] width 31 height 31
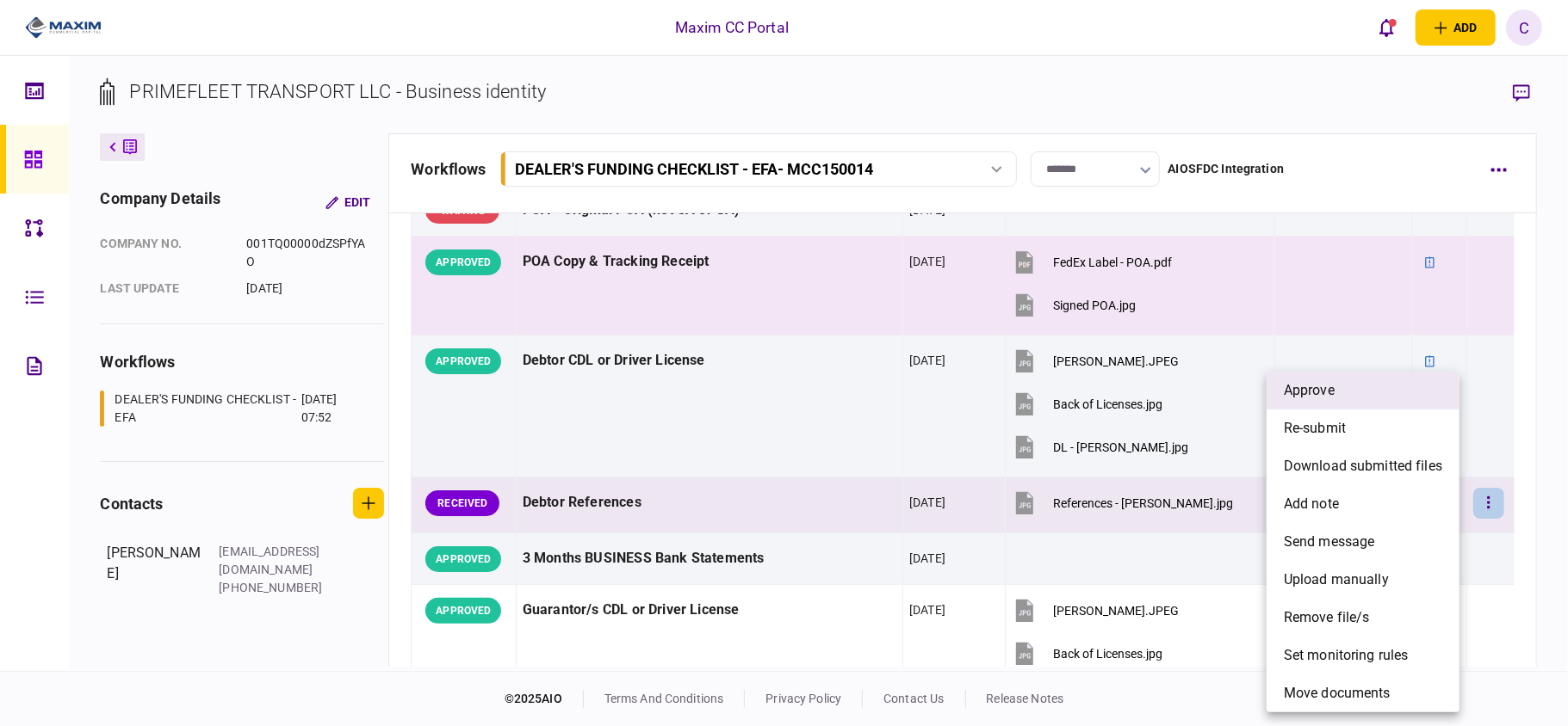
click at [1336, 393] on li "approve" at bounding box center [1363, 391] width 193 height 38
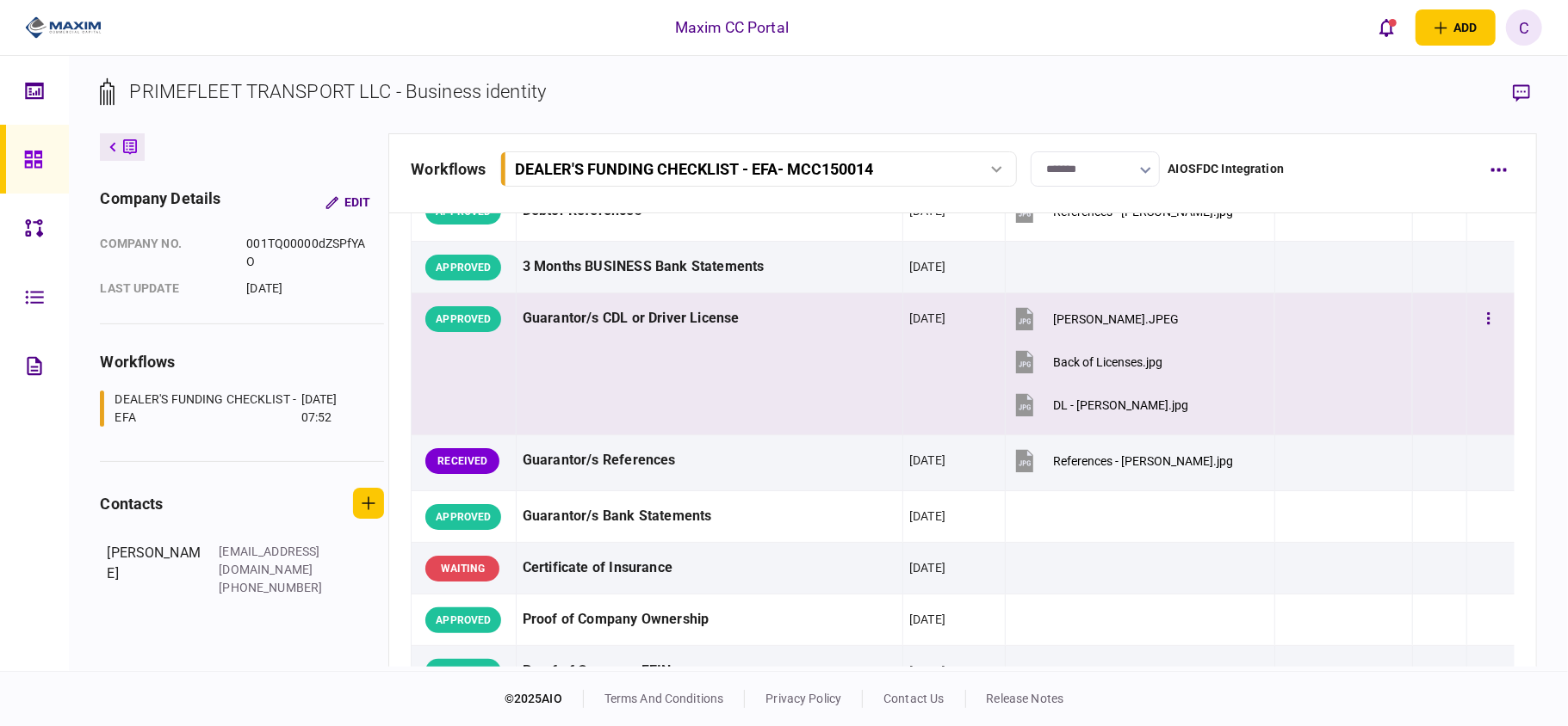
scroll to position [573, 0]
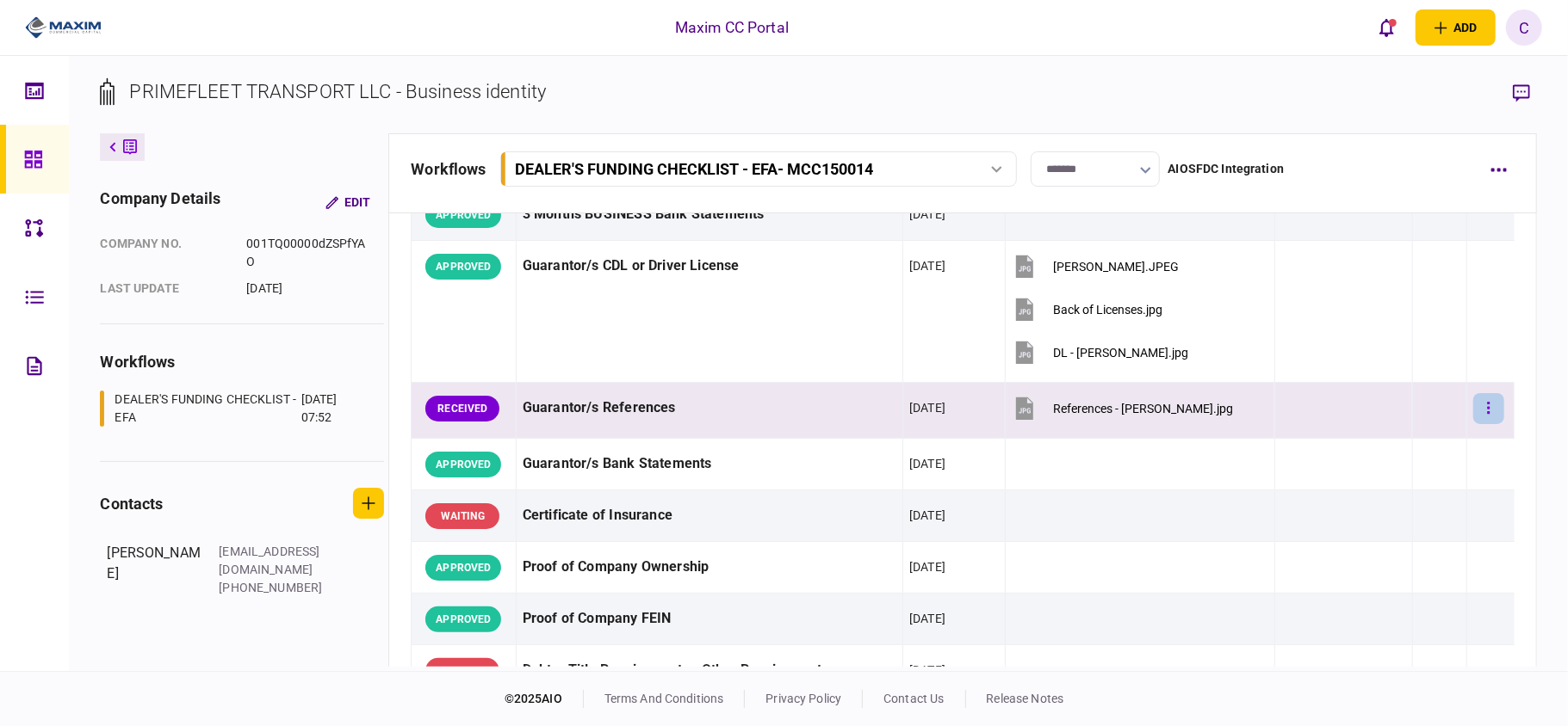
click at [1487, 408] on icon "button" at bounding box center [1489, 408] width 3 height 16
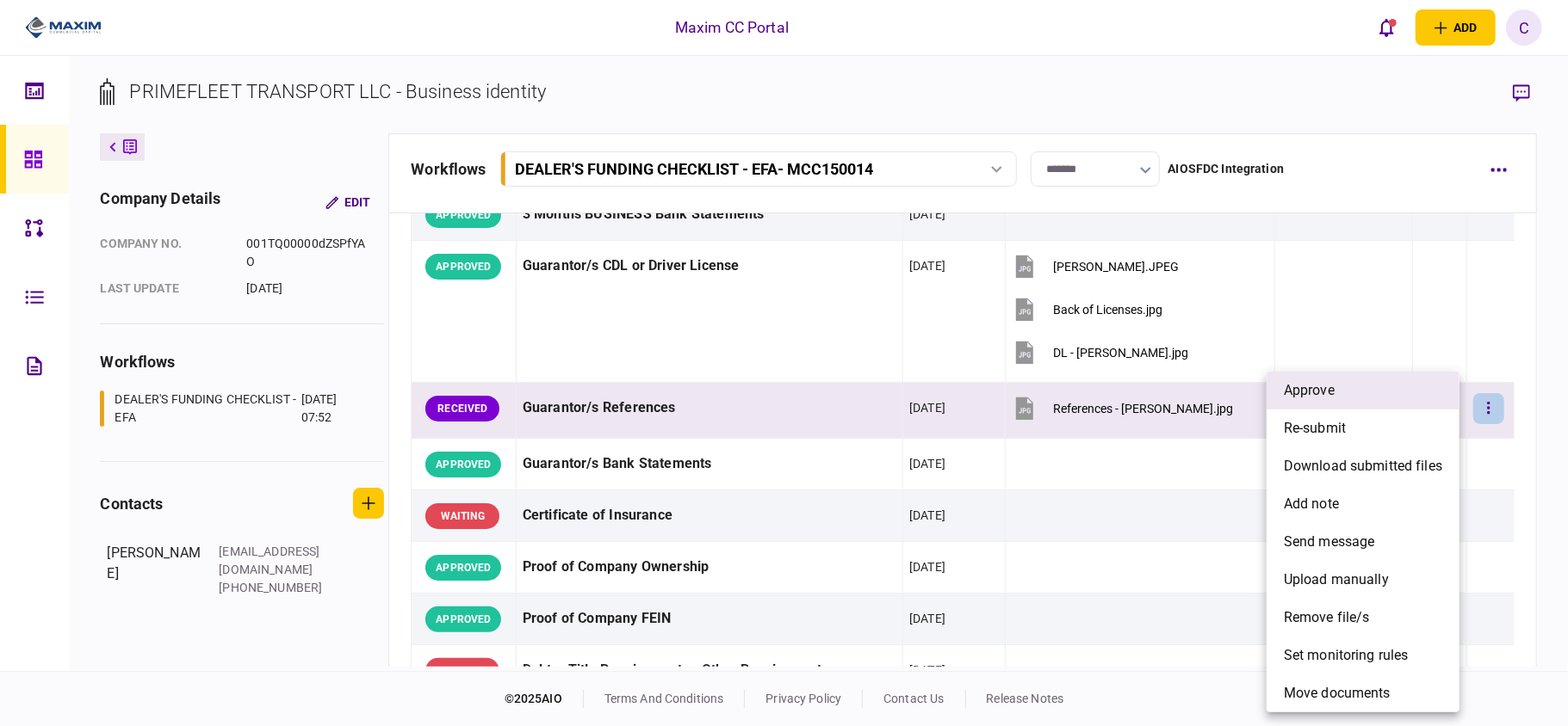
click at [1334, 400] on span "approve" at bounding box center [1308, 391] width 51 height 21
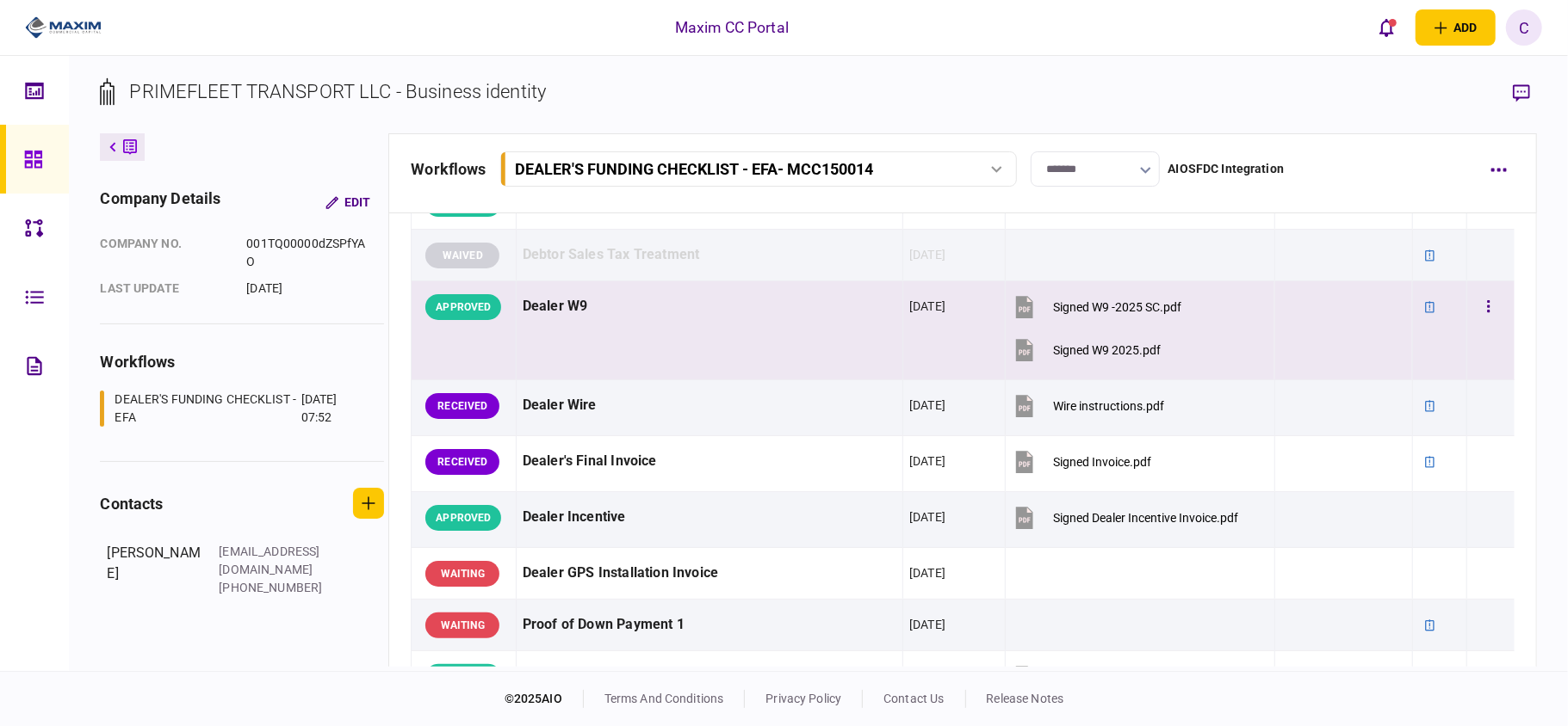
scroll to position [1147, 0]
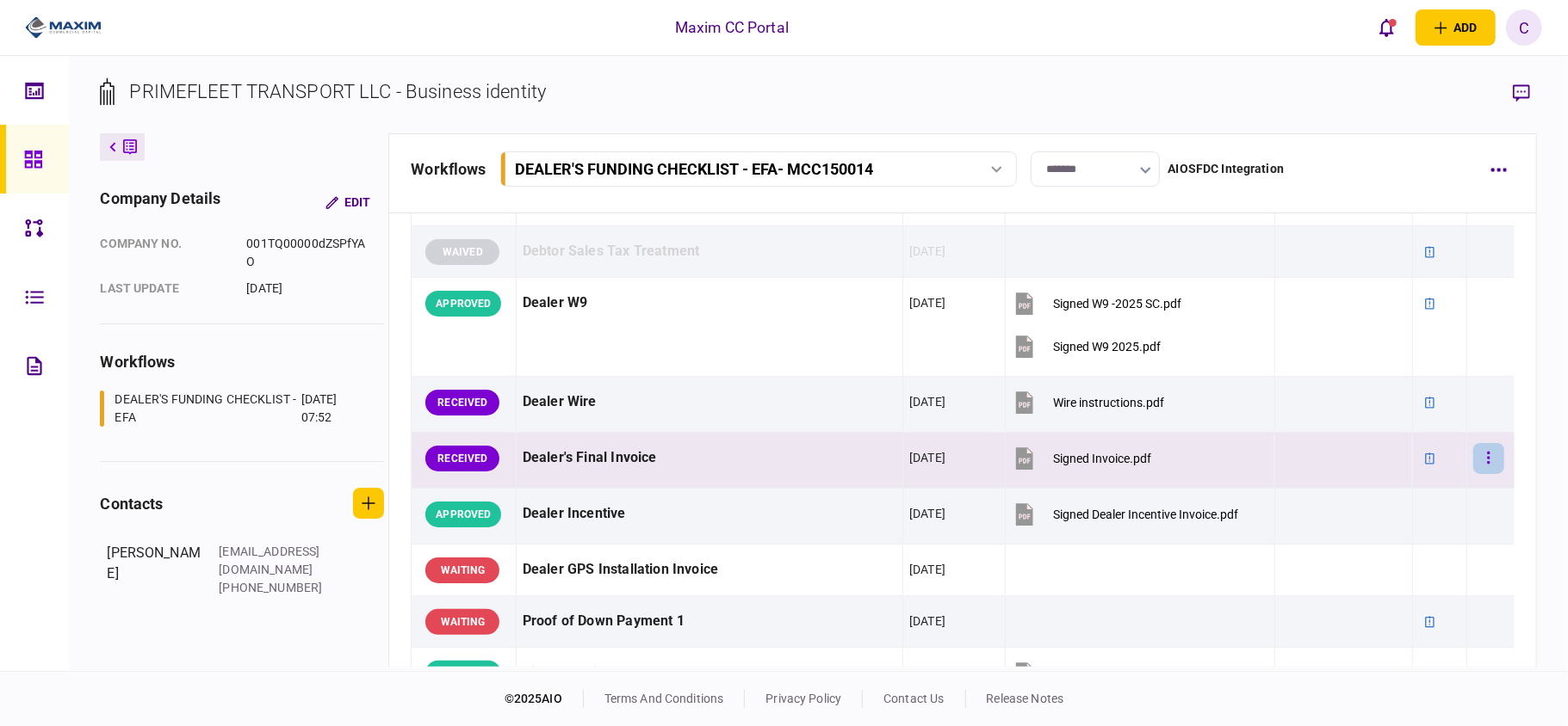
click at [1487, 461] on icon "button" at bounding box center [1489, 458] width 3 height 16
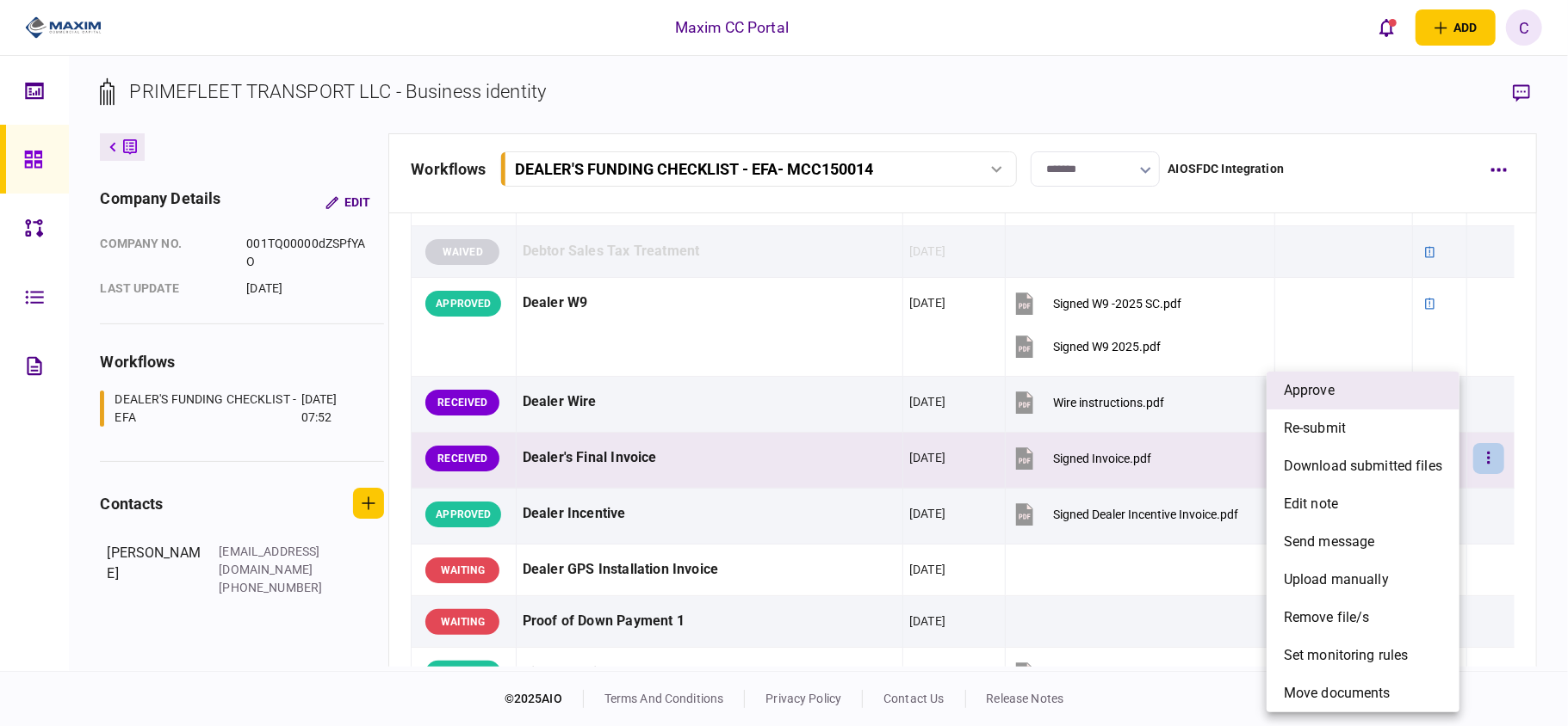
click at [1347, 400] on li "approve" at bounding box center [1363, 391] width 193 height 38
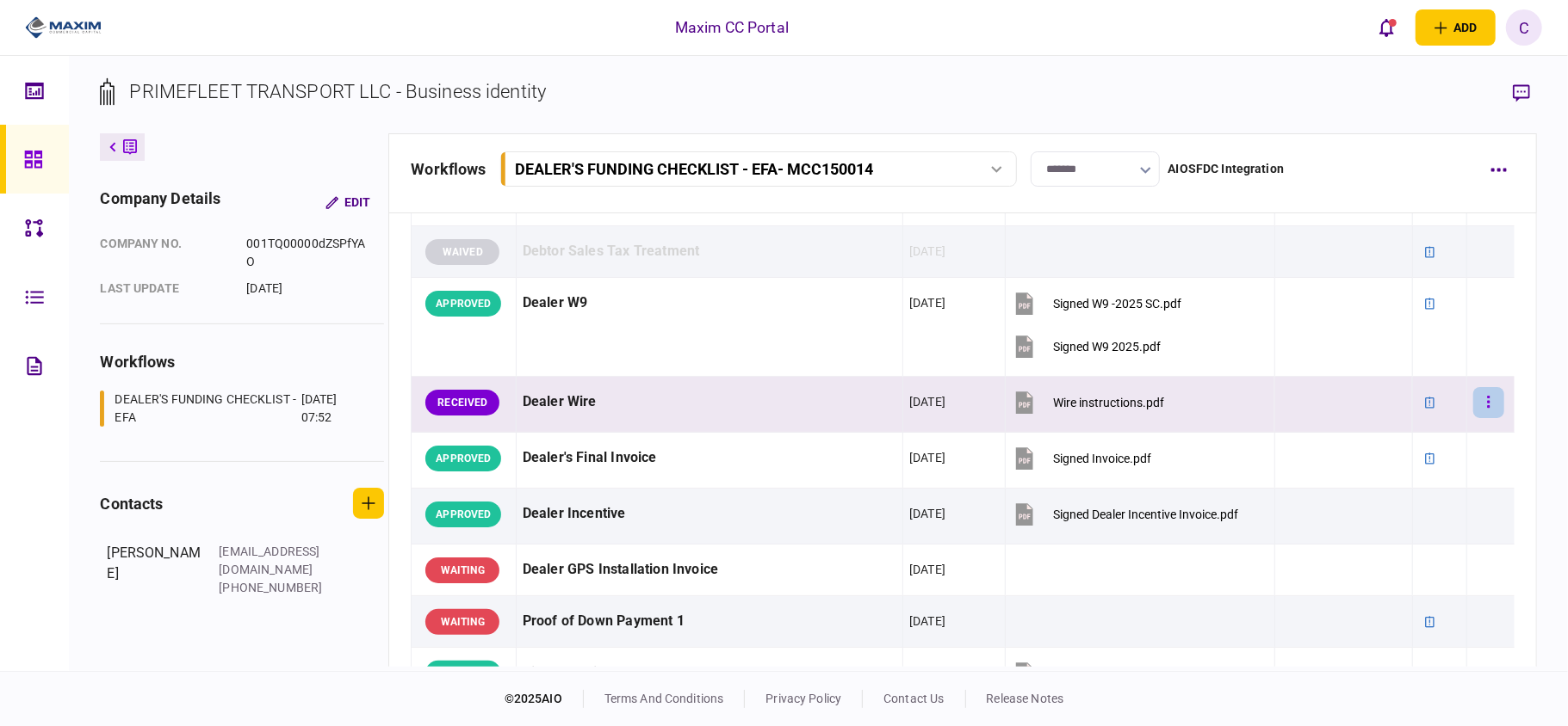
click at [1487, 408] on icon "button" at bounding box center [1489, 402] width 3 height 16
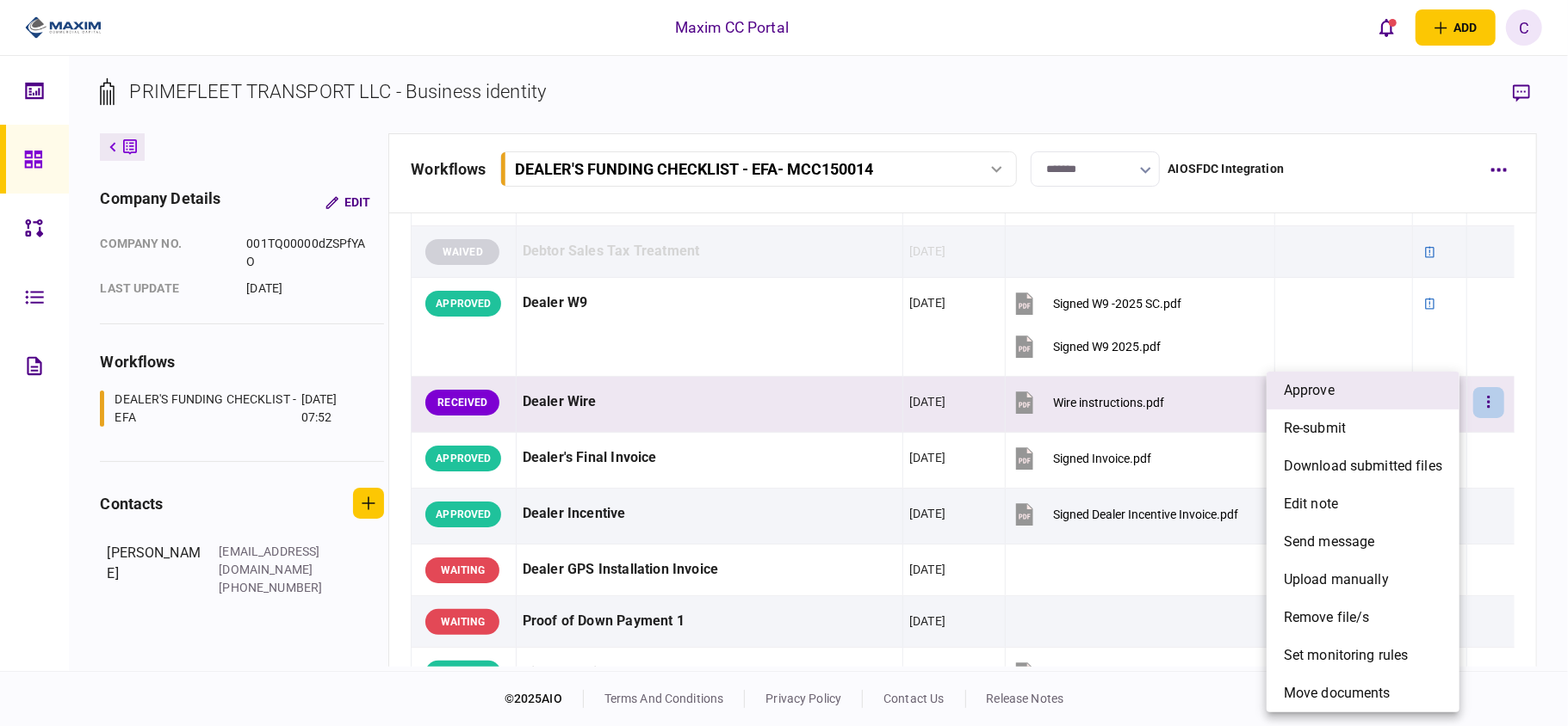
click at [1365, 399] on li "approve" at bounding box center [1363, 391] width 193 height 38
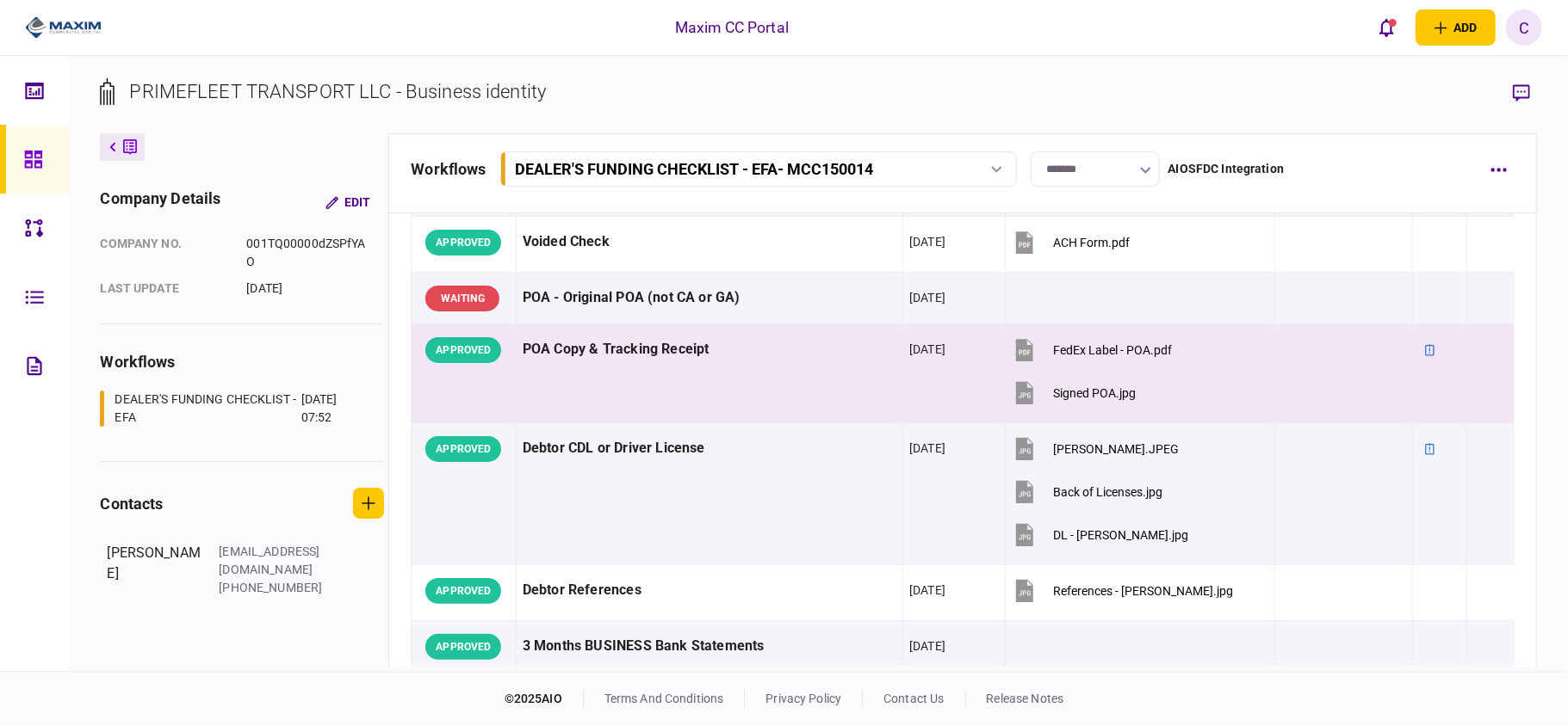
scroll to position [0, 0]
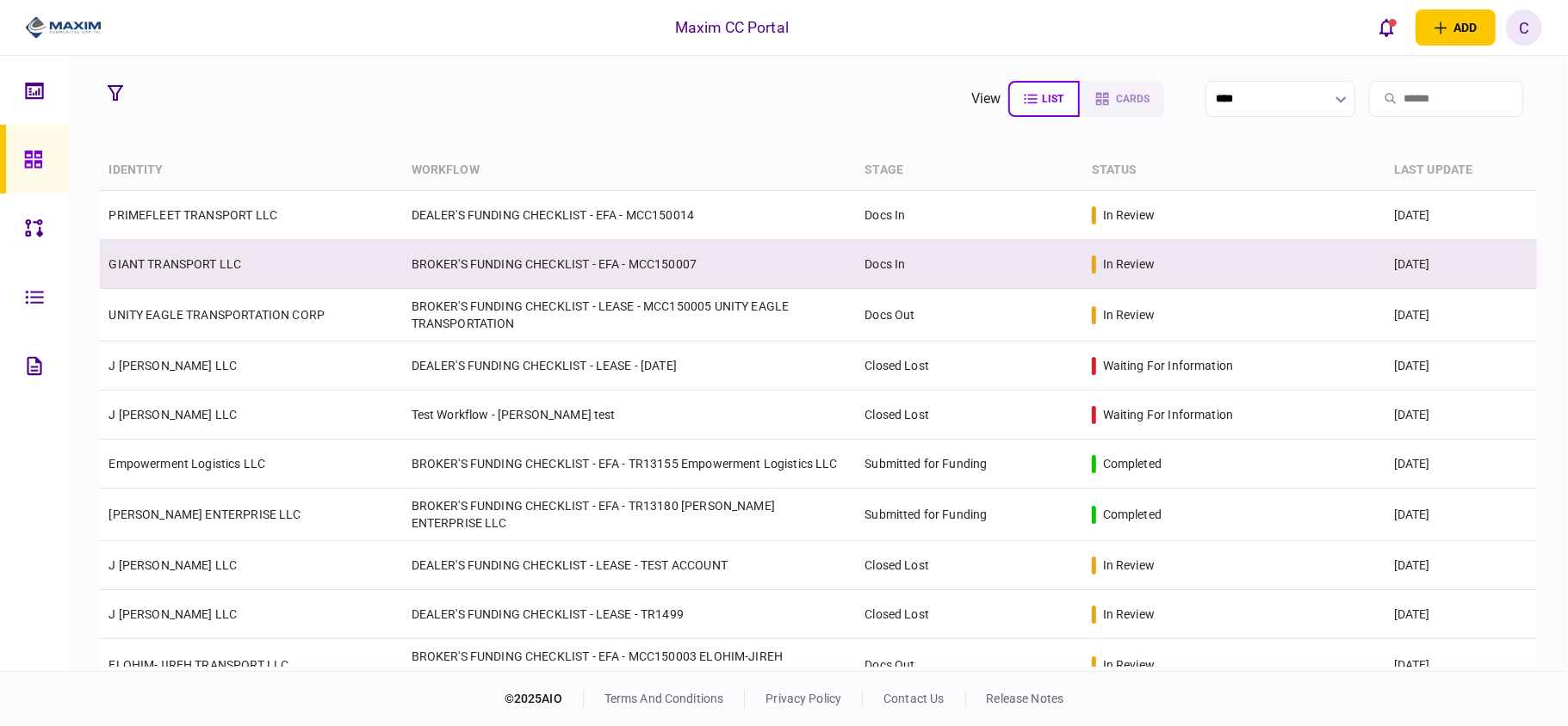
click at [200, 262] on link "GIANT TRANSPORT LLC" at bounding box center [175, 264] width 133 height 14
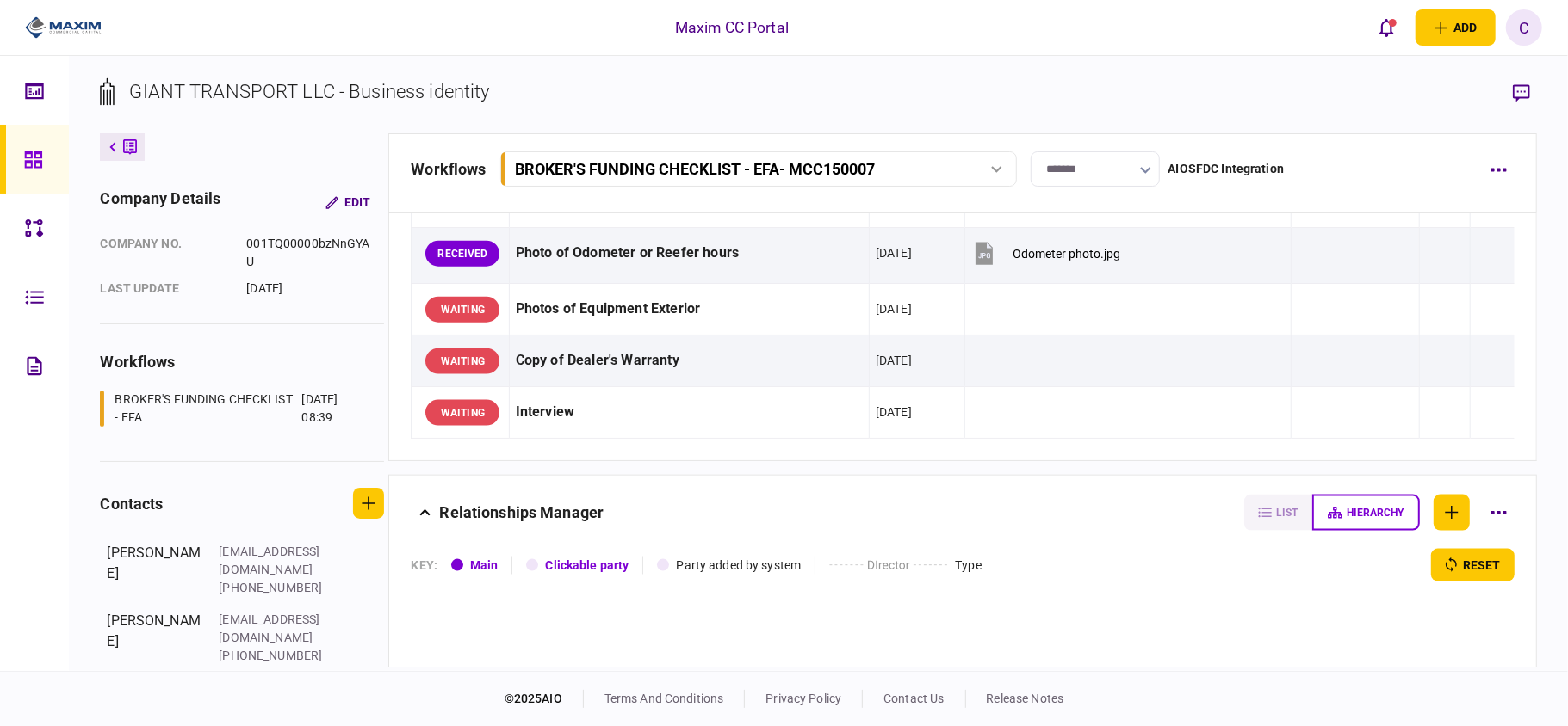
scroll to position [1492, 0]
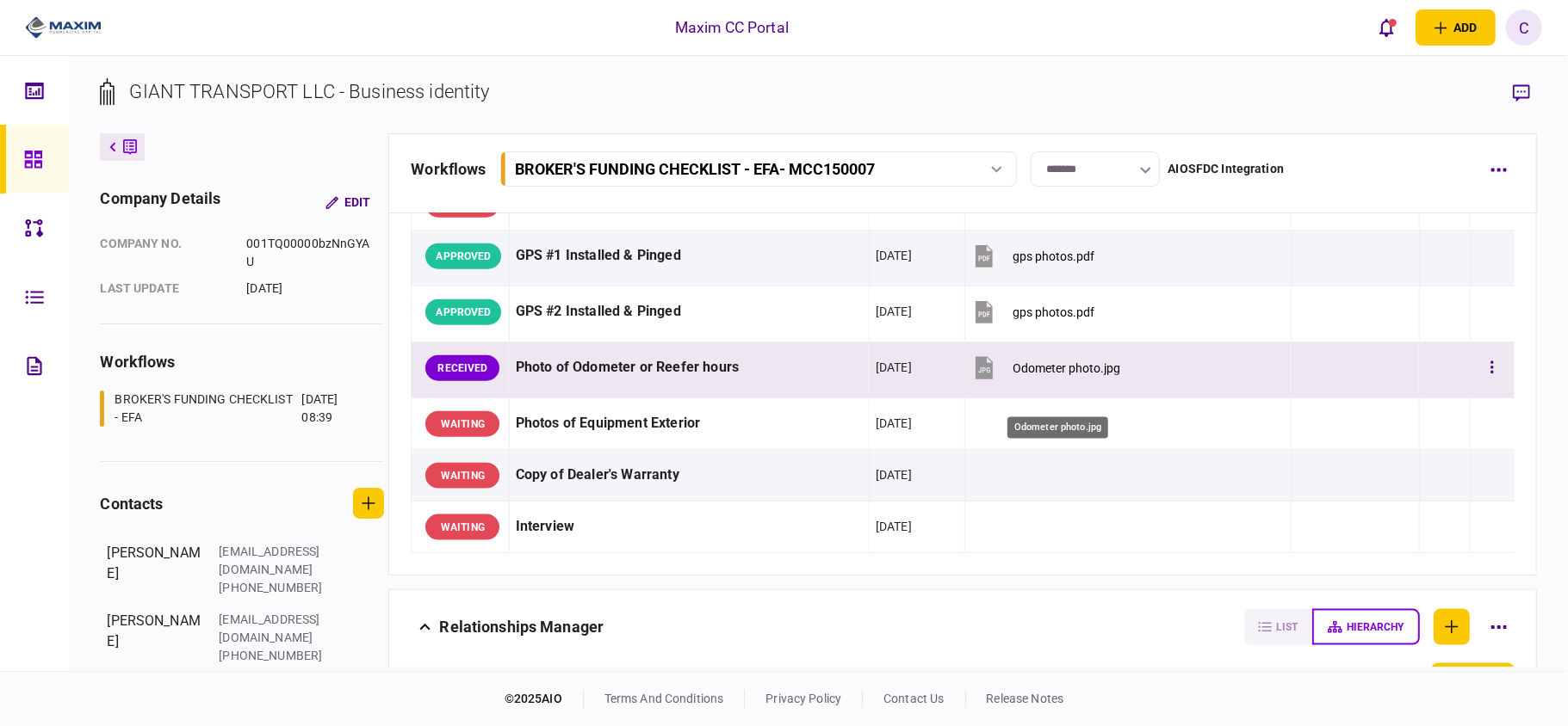
click at [1056, 375] on div "Odometer photo.jpg" at bounding box center [1066, 368] width 108 height 14
click at [1490, 376] on icon "button" at bounding box center [1492, 367] width 3 height 16
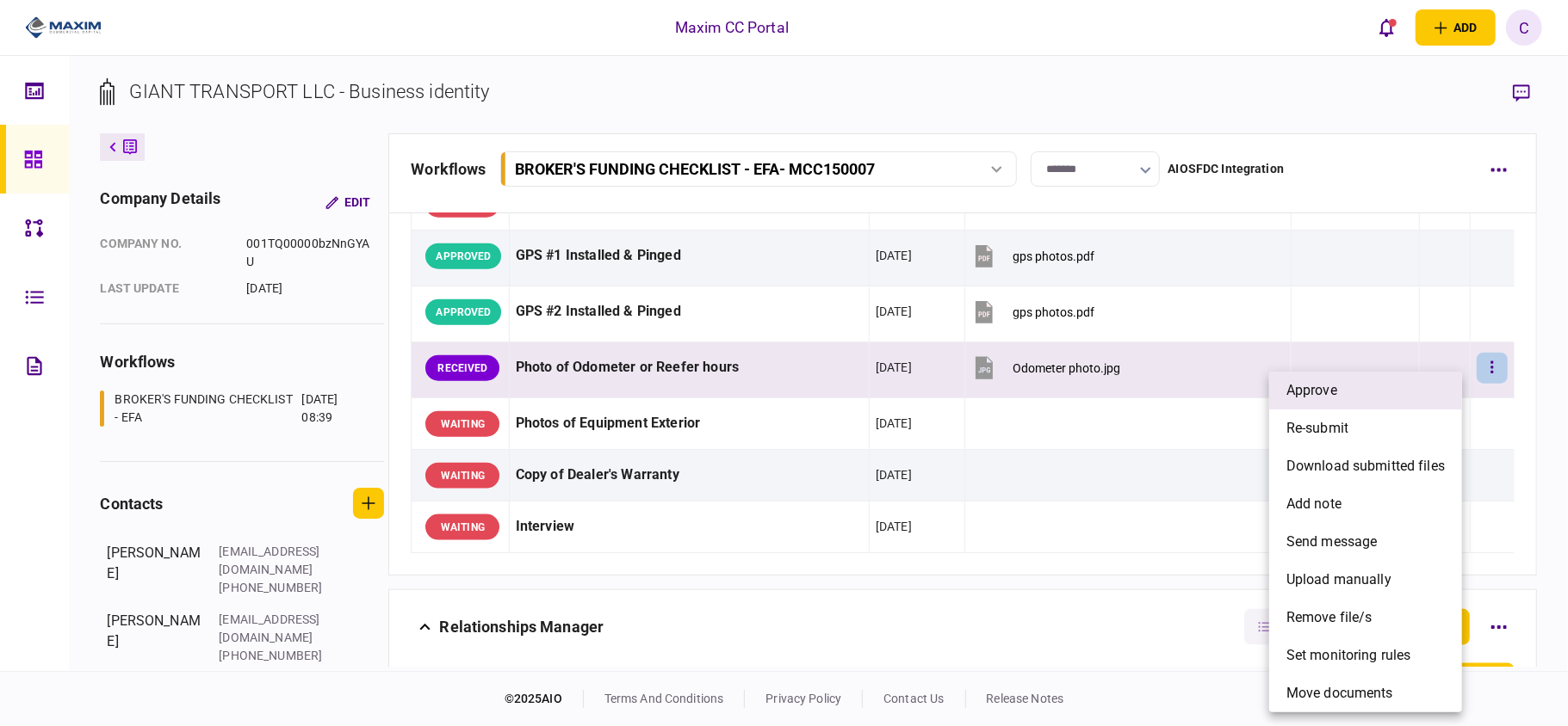
click at [1357, 397] on li "approve" at bounding box center [1365, 391] width 193 height 38
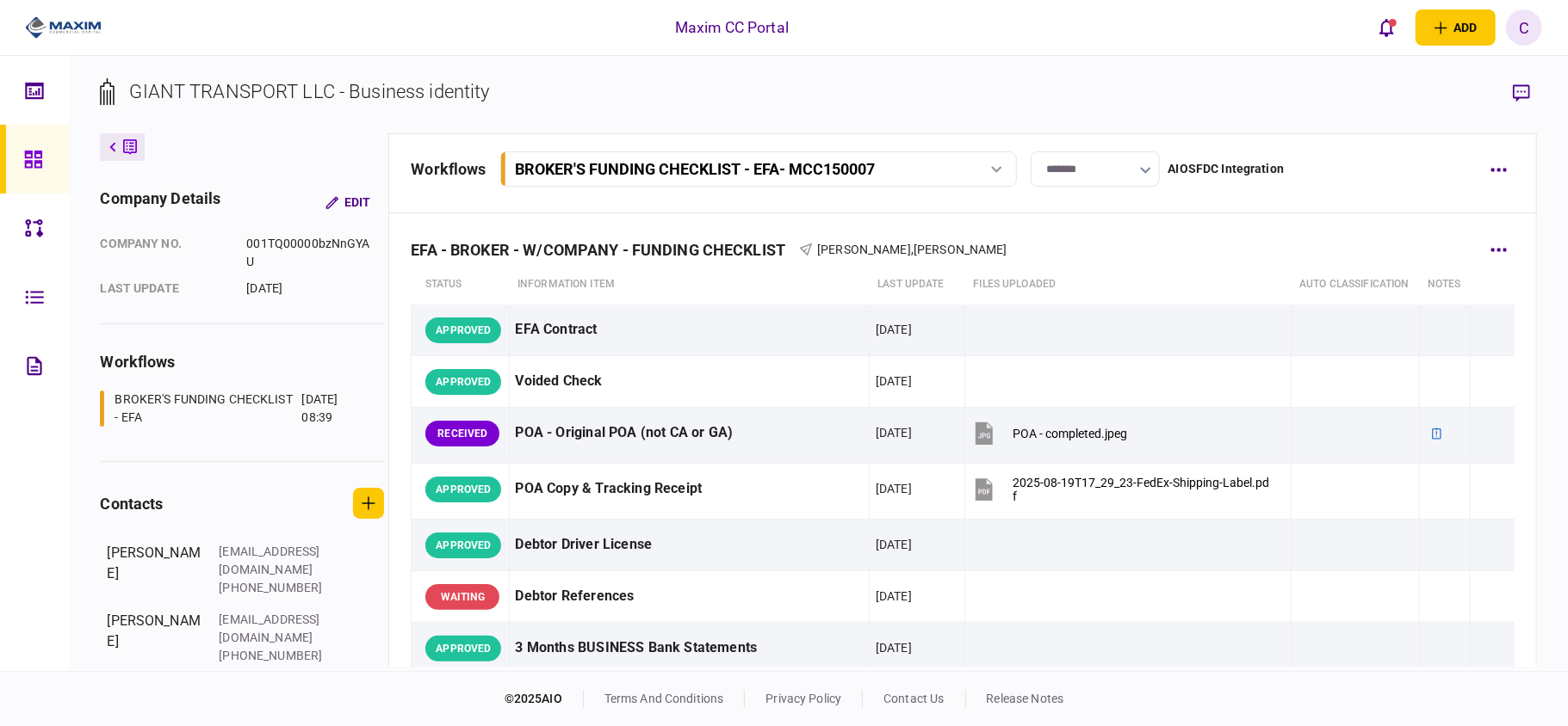
scroll to position [0, 0]
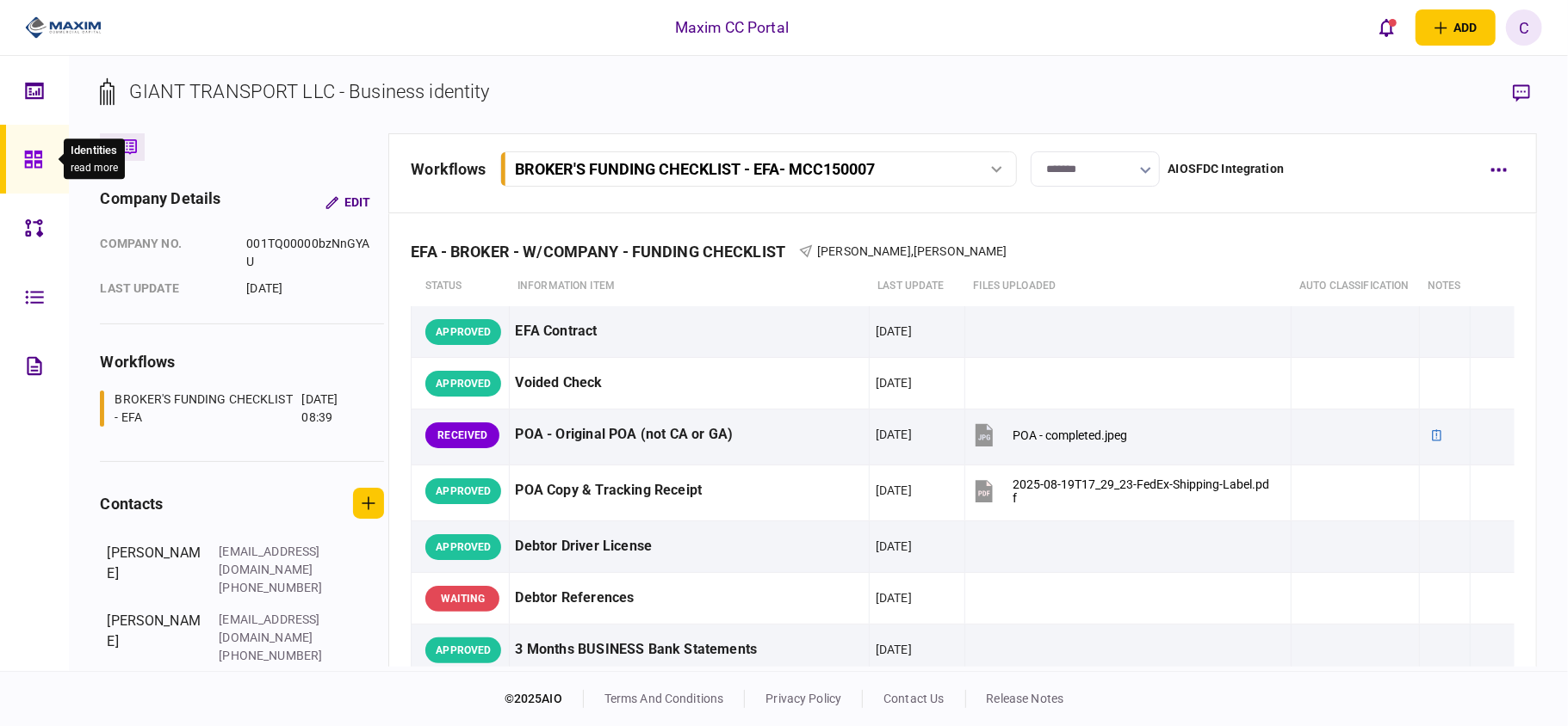
click at [34, 156] on icon at bounding box center [33, 160] width 17 height 17
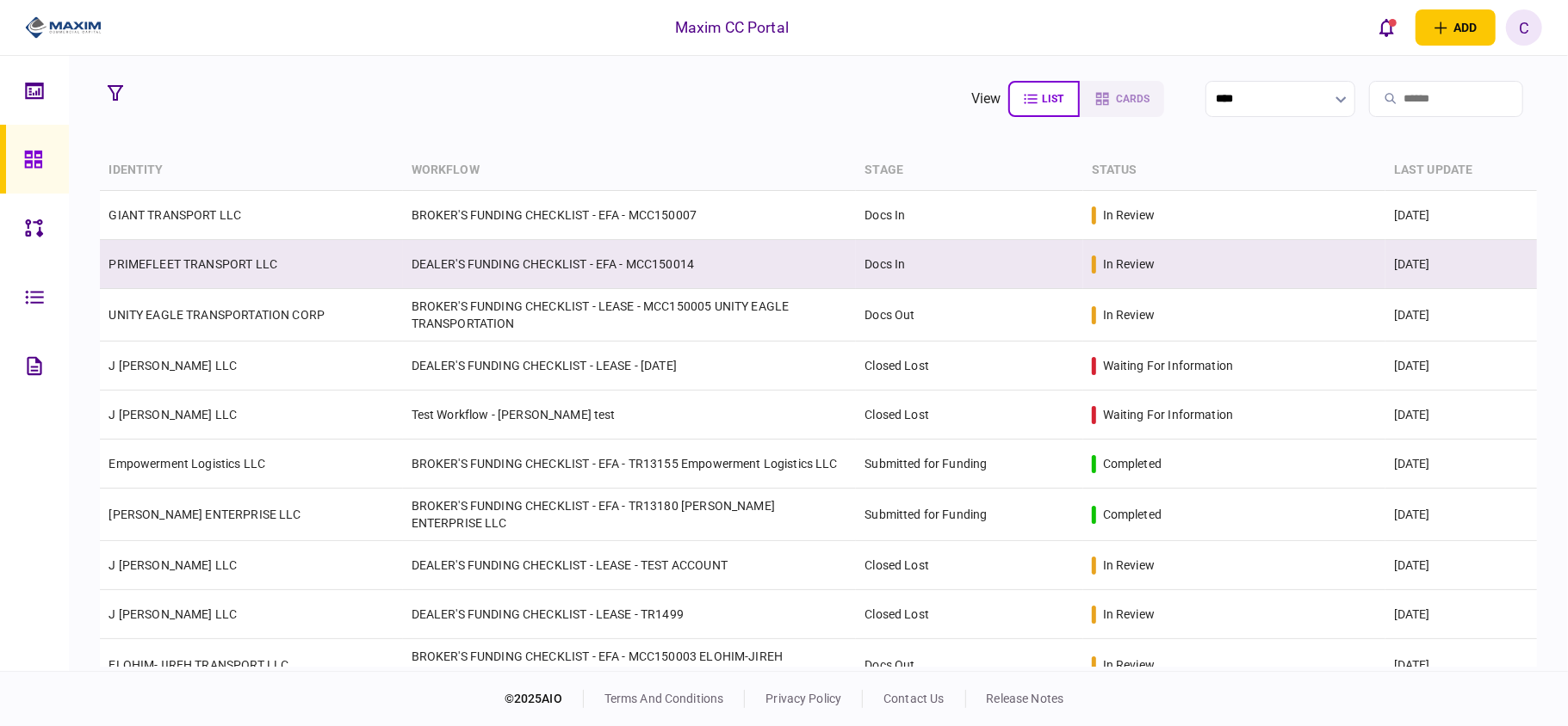
click at [184, 268] on link "PRIMEFLEET TRANSPORT LLC" at bounding box center [193, 264] width 169 height 14
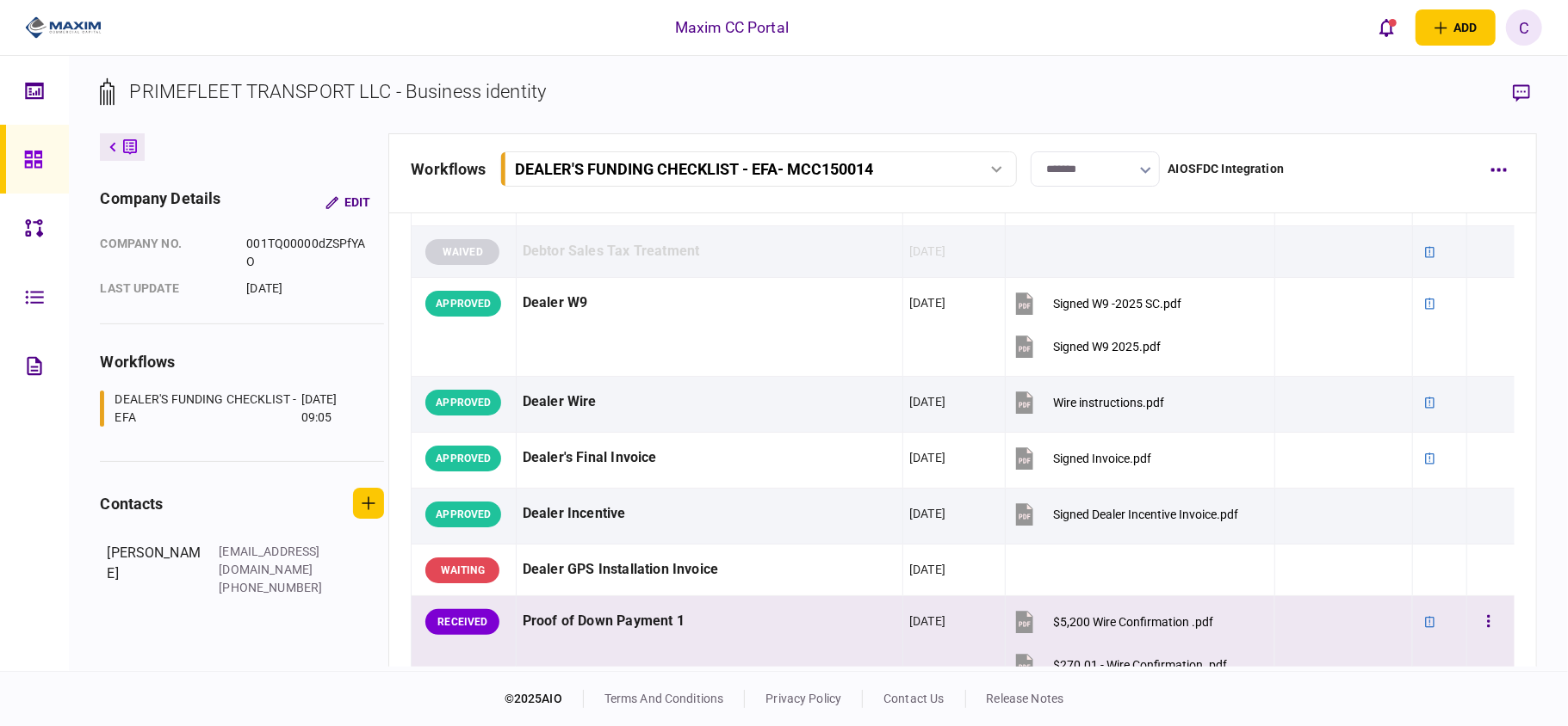
scroll to position [917, 0]
